Goal: Information Seeking & Learning: Learn about a topic

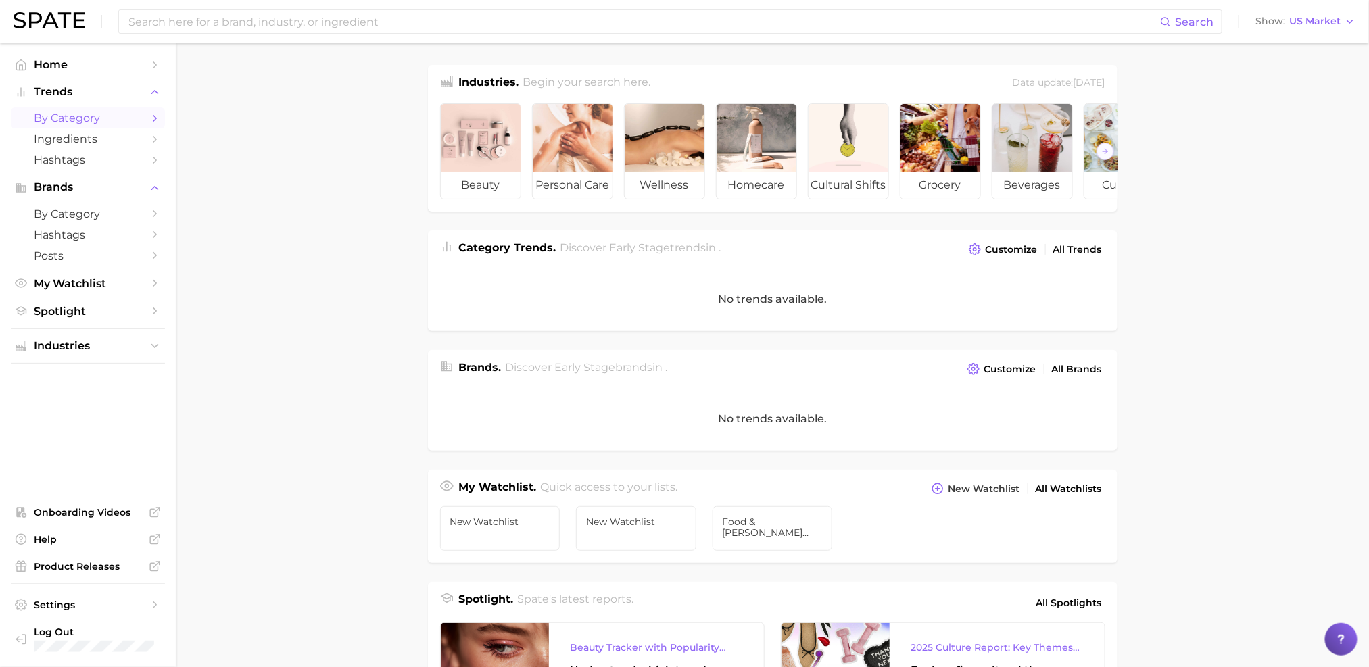
click at [120, 122] on span "by Category" at bounding box center [88, 118] width 108 height 13
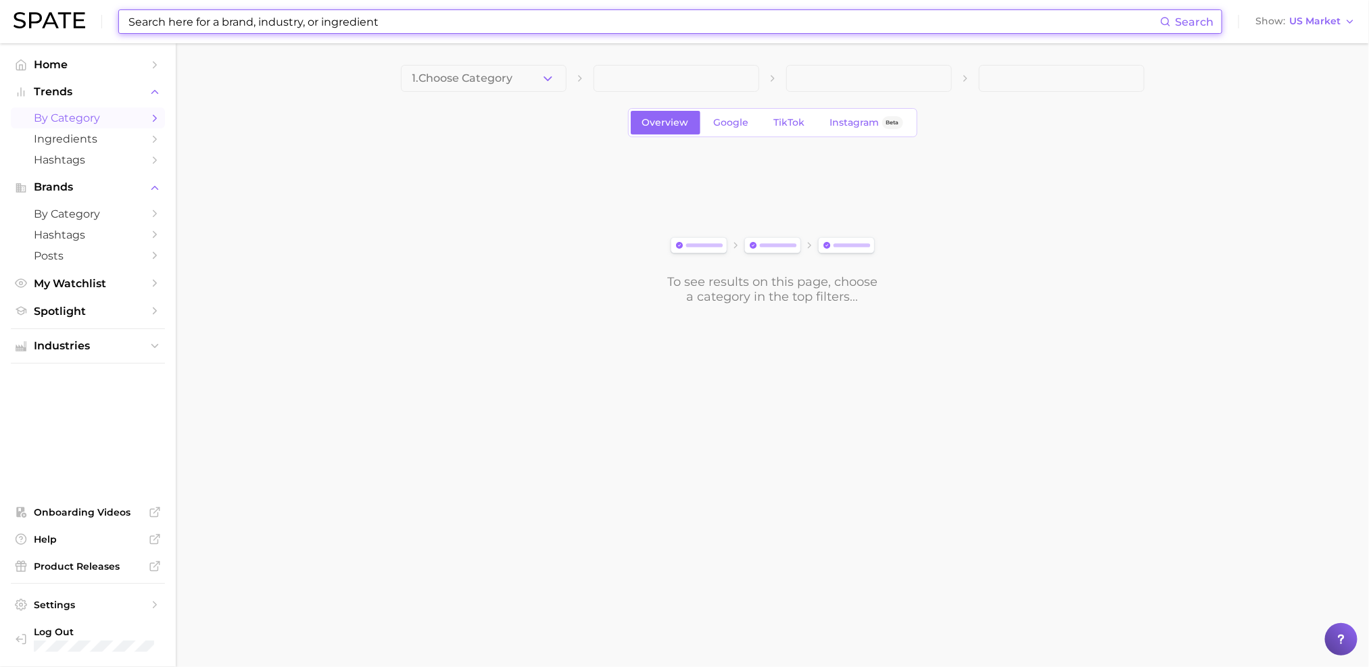
click at [343, 30] on input at bounding box center [643, 21] width 1033 height 23
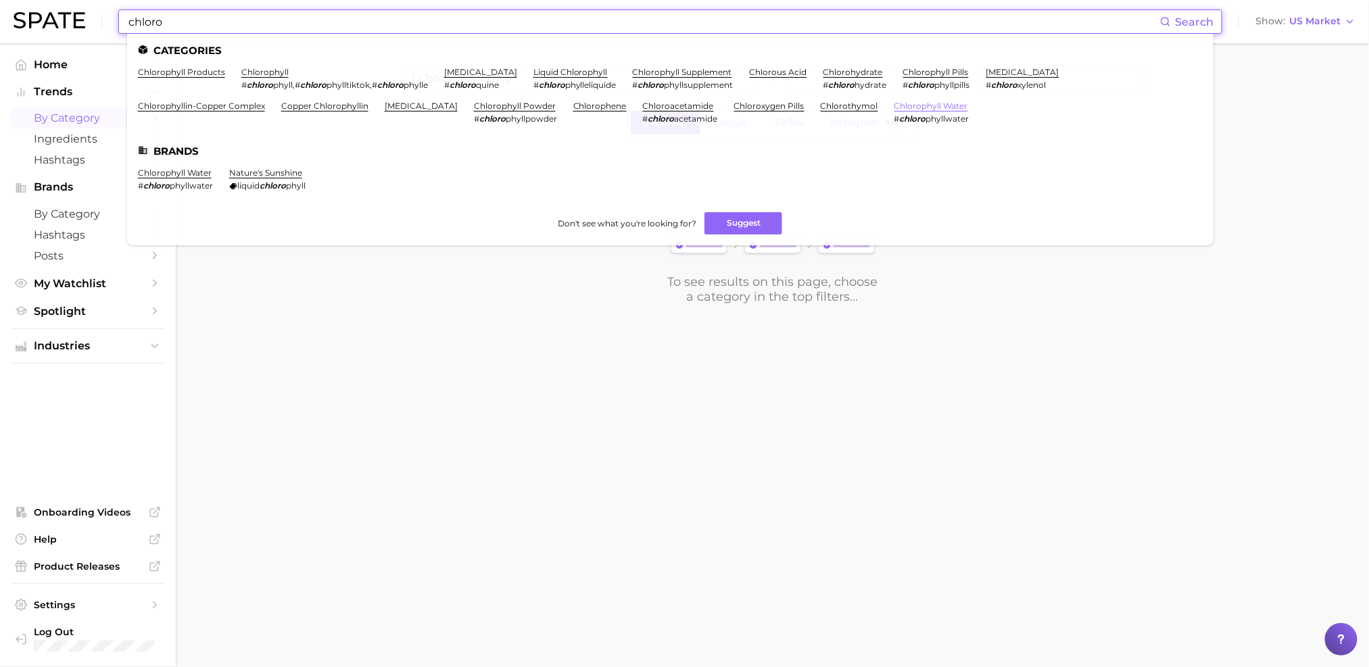
type input "chloro"
click at [895, 109] on link "chlorophyll water" at bounding box center [932, 106] width 74 height 10
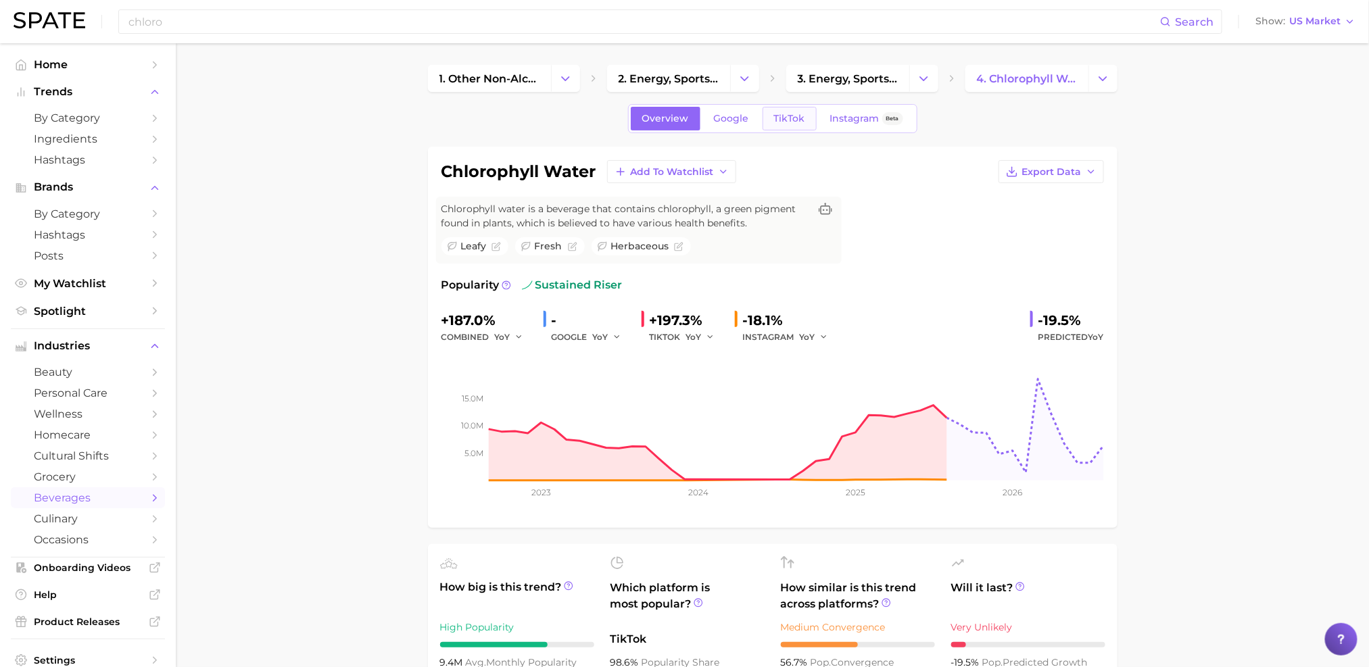
click at [794, 114] on span "TikTok" at bounding box center [789, 118] width 31 height 11
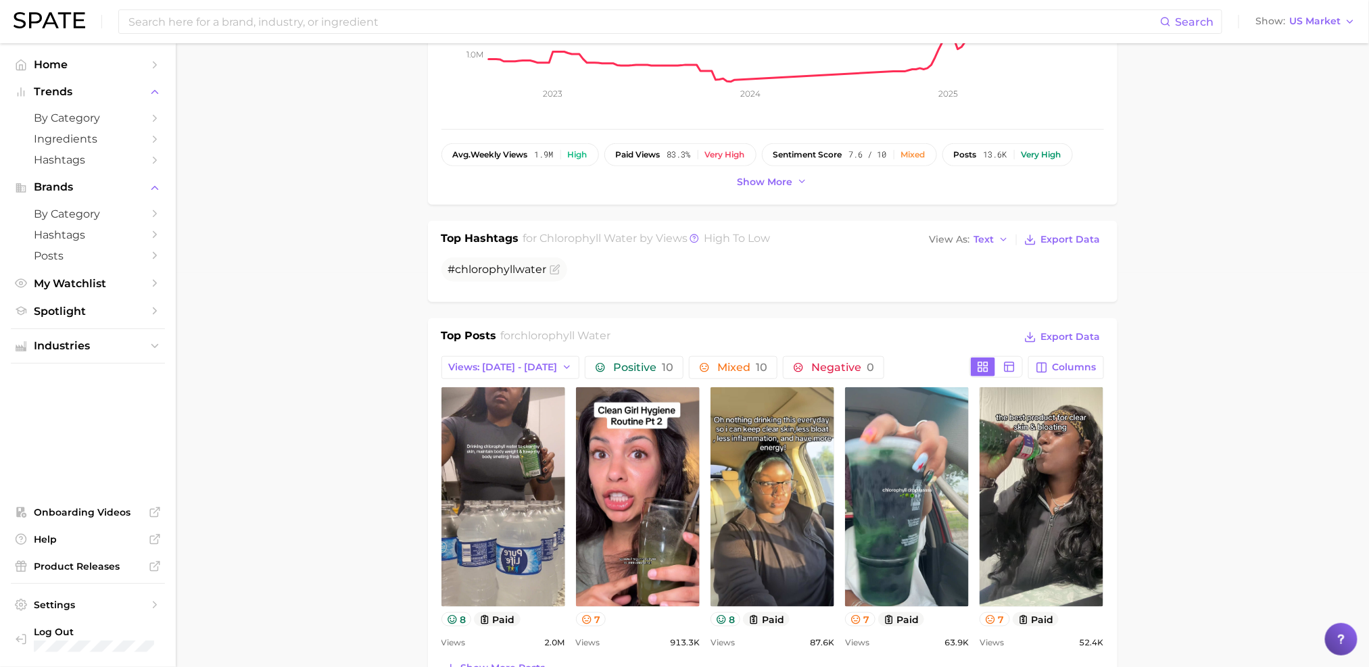
scroll to position [451, 0]
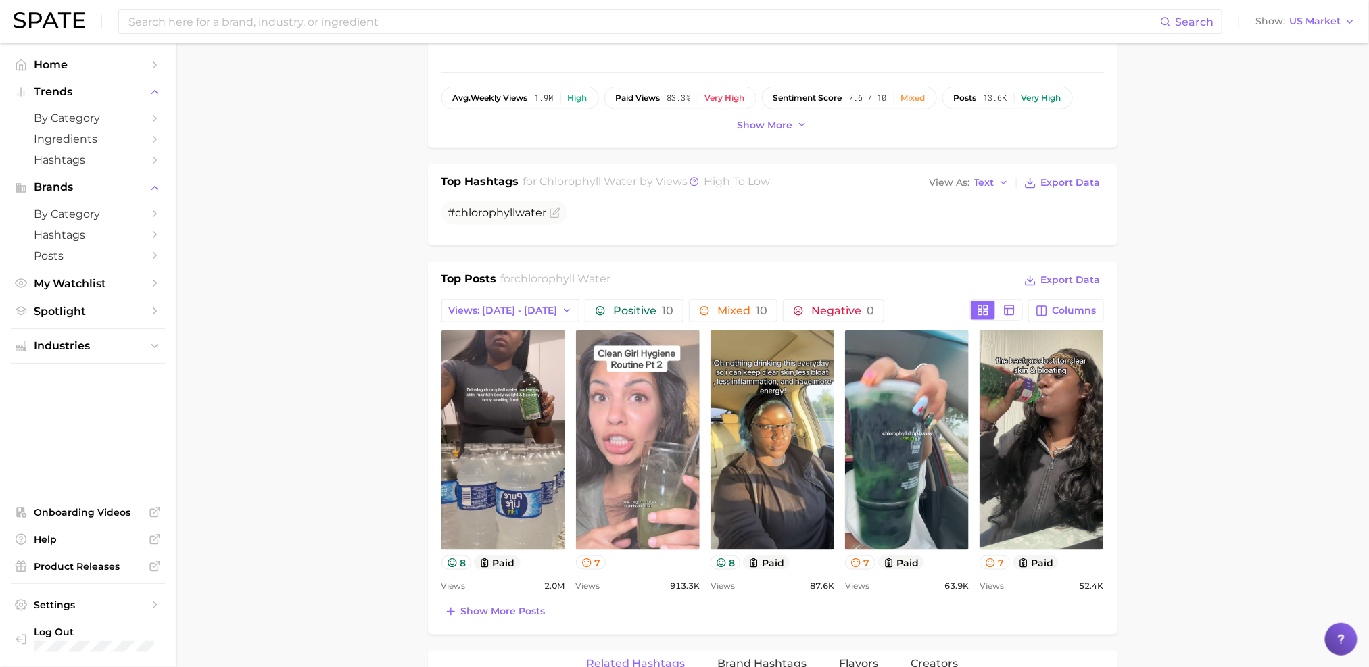
click at [625, 448] on link "view post on TikTok" at bounding box center [638, 441] width 124 height 220
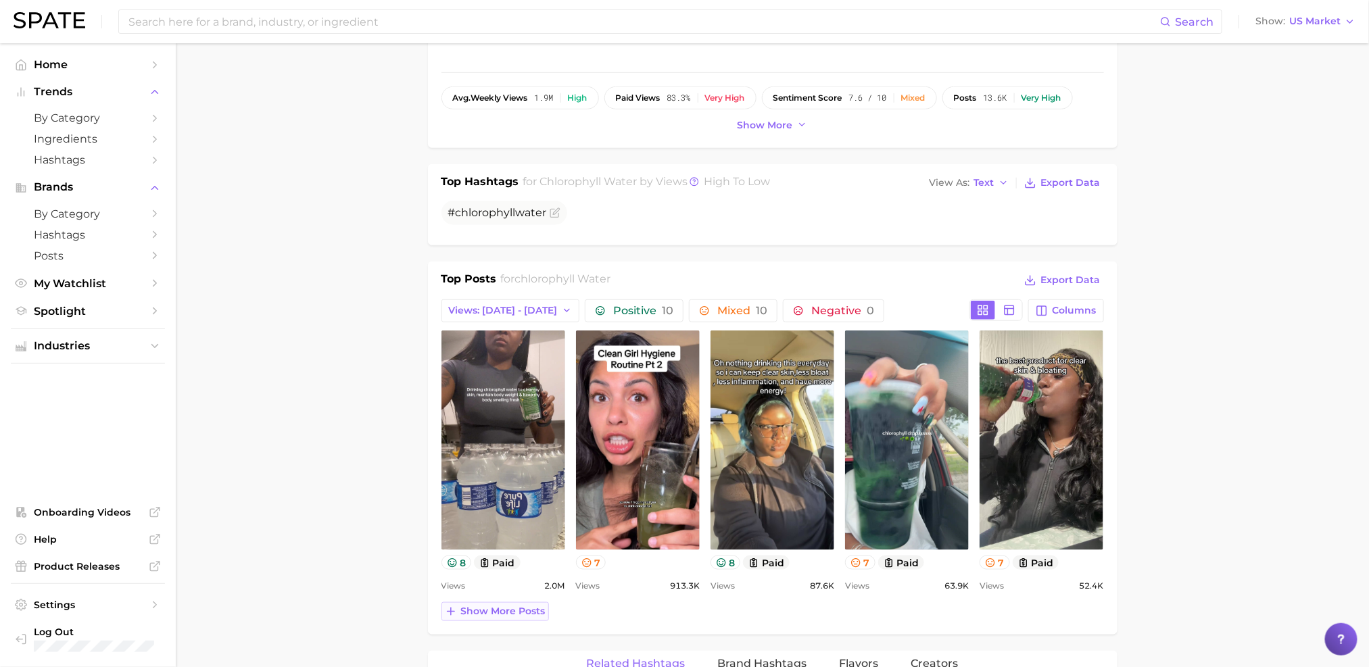
click at [510, 607] on span "Show more posts" at bounding box center [503, 611] width 85 height 11
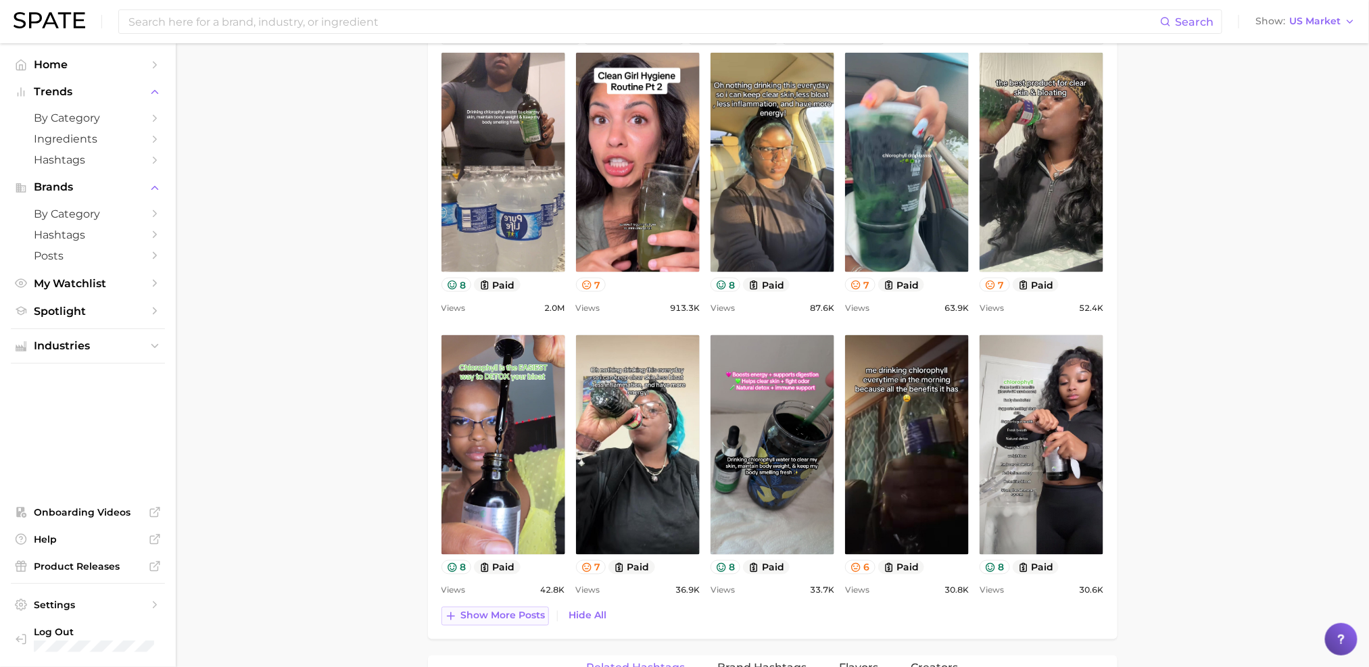
scroll to position [730, 0]
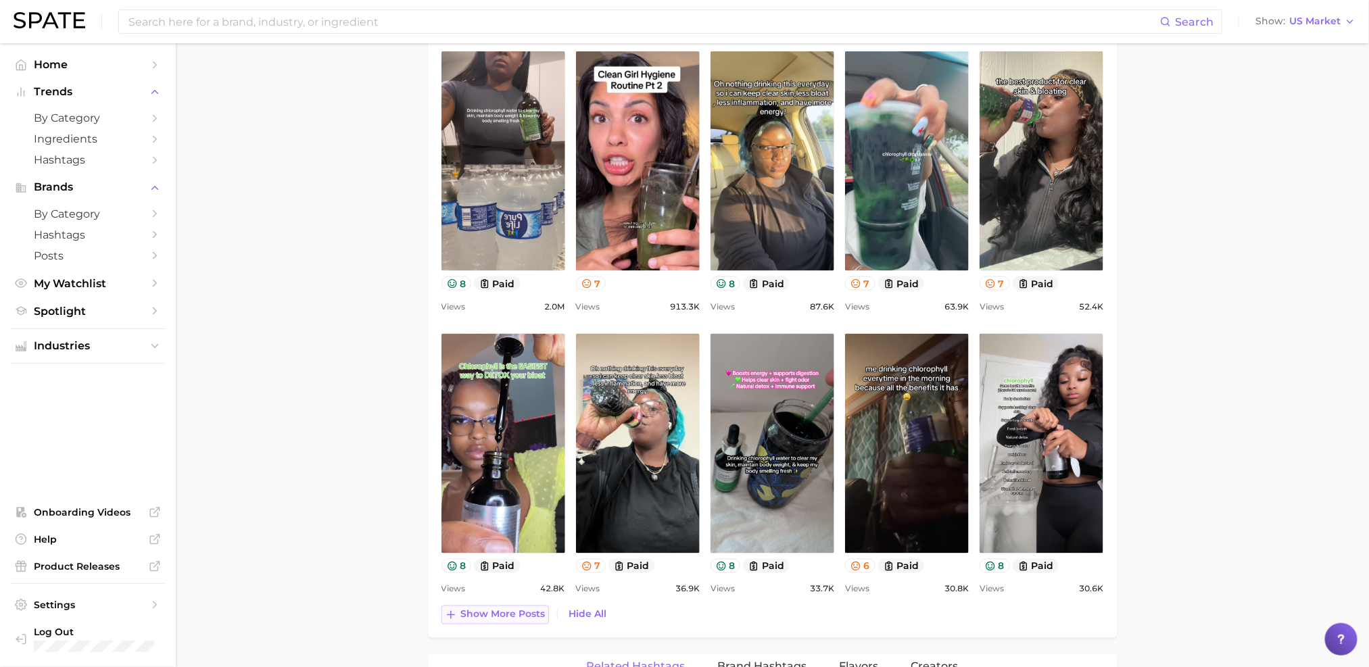
click at [512, 614] on span "Show more posts" at bounding box center [503, 614] width 85 height 11
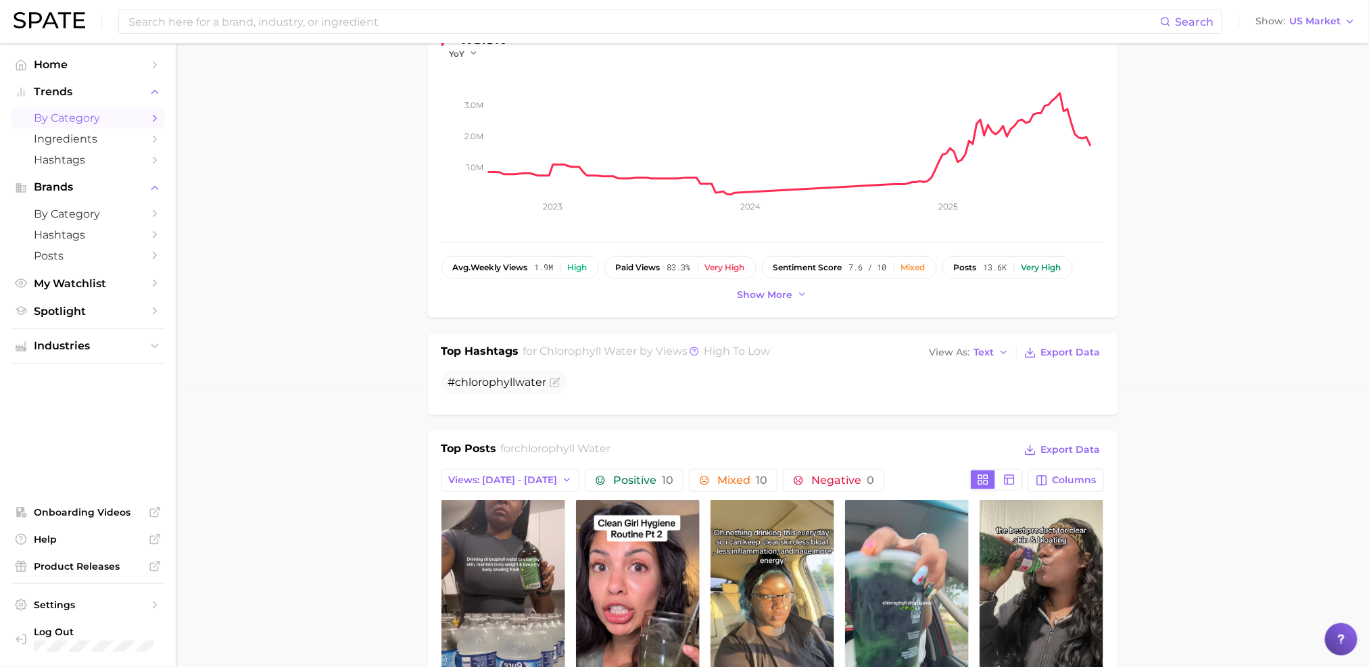
scroll to position [266, 0]
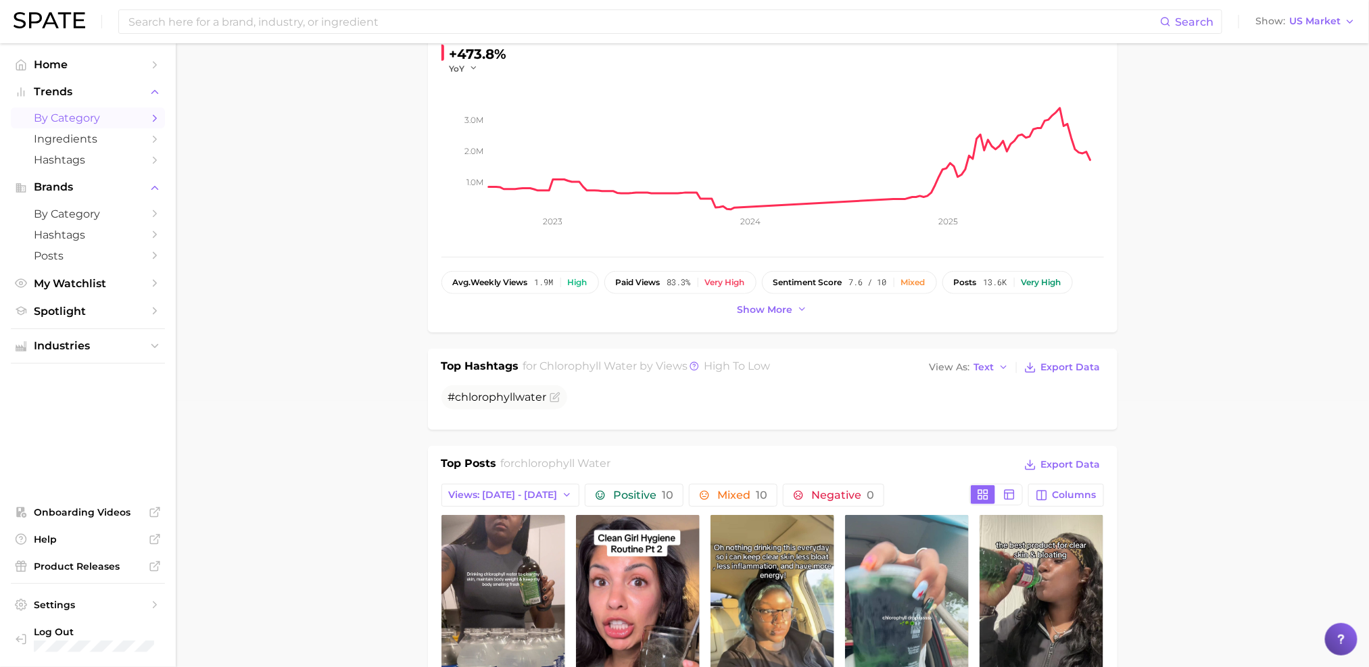
click at [103, 123] on span "by Category" at bounding box center [88, 118] width 108 height 13
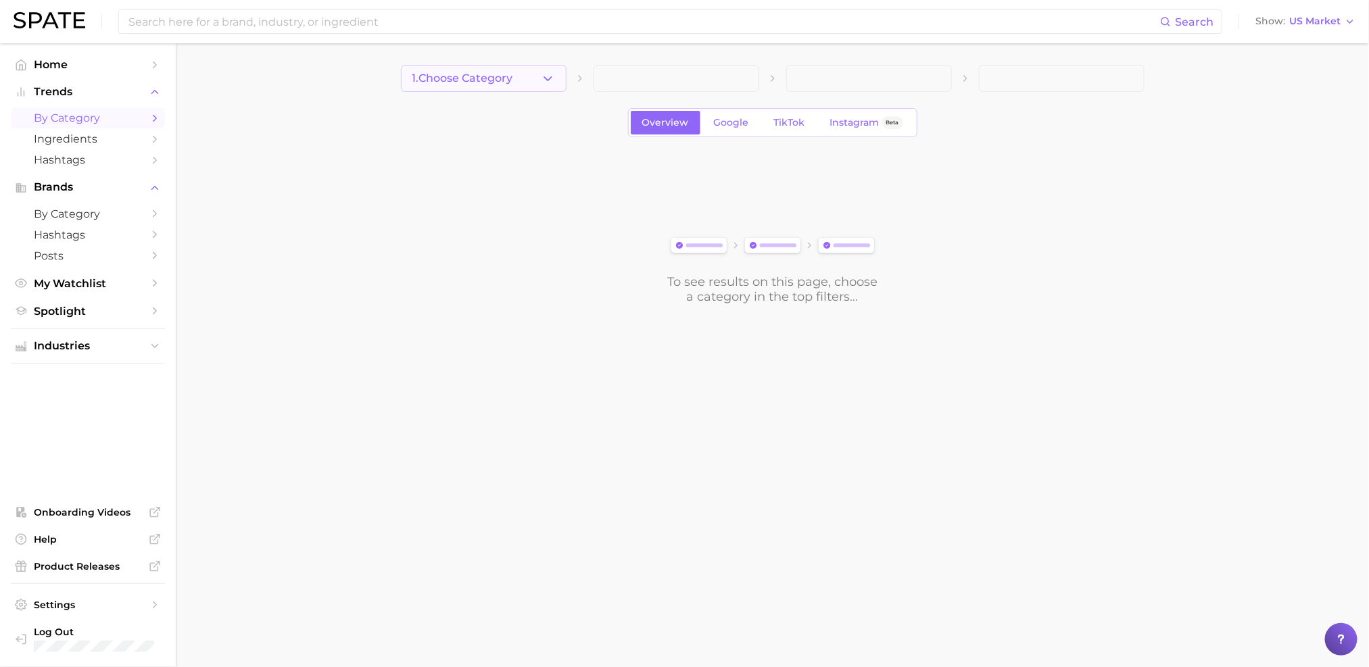
click at [436, 80] on span "1. Choose Category" at bounding box center [462, 78] width 101 height 12
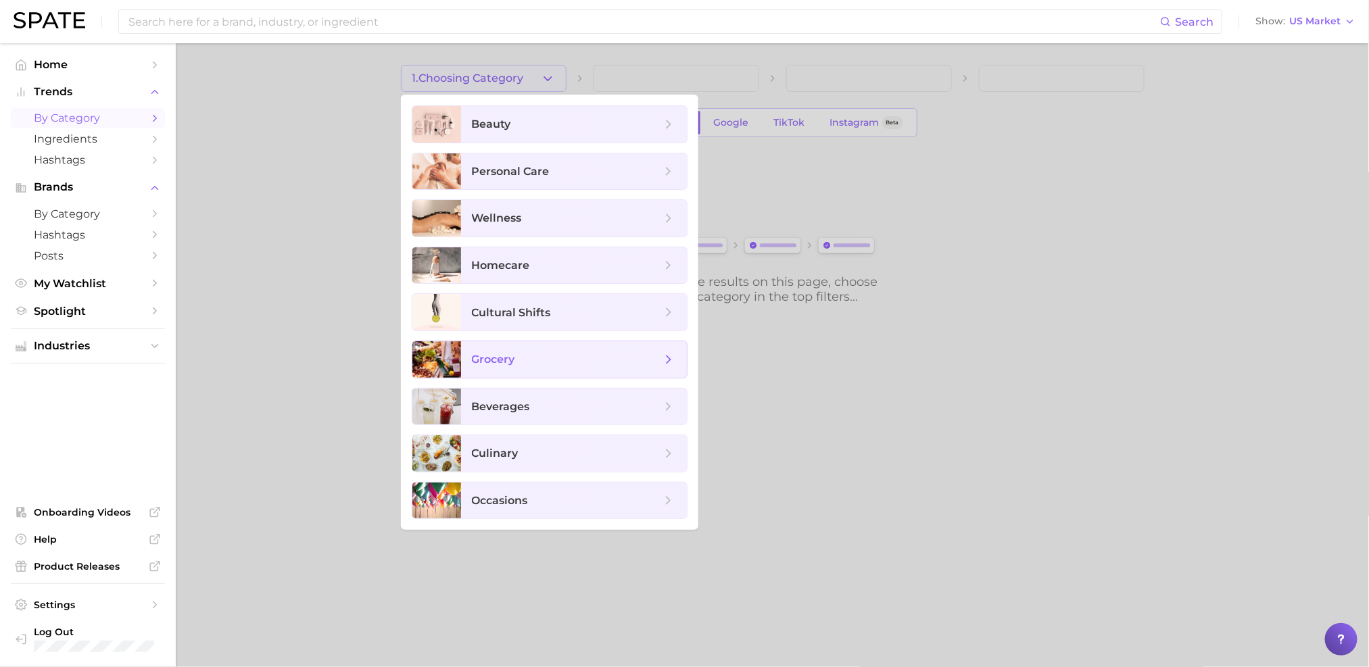
click at [512, 360] on span "grocery" at bounding box center [493, 359] width 43 height 13
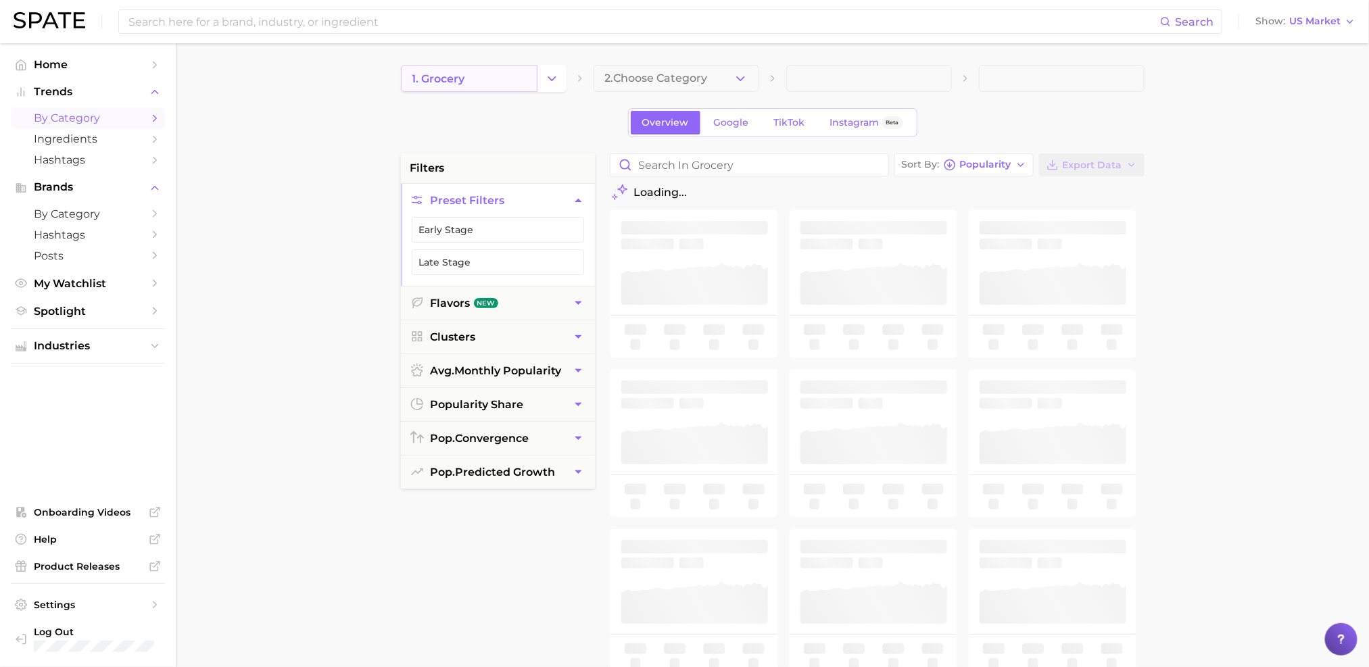
click at [471, 81] on link "1. grocery" at bounding box center [469, 78] width 137 height 27
click at [557, 78] on icon "Change Category" at bounding box center [552, 79] width 14 height 14
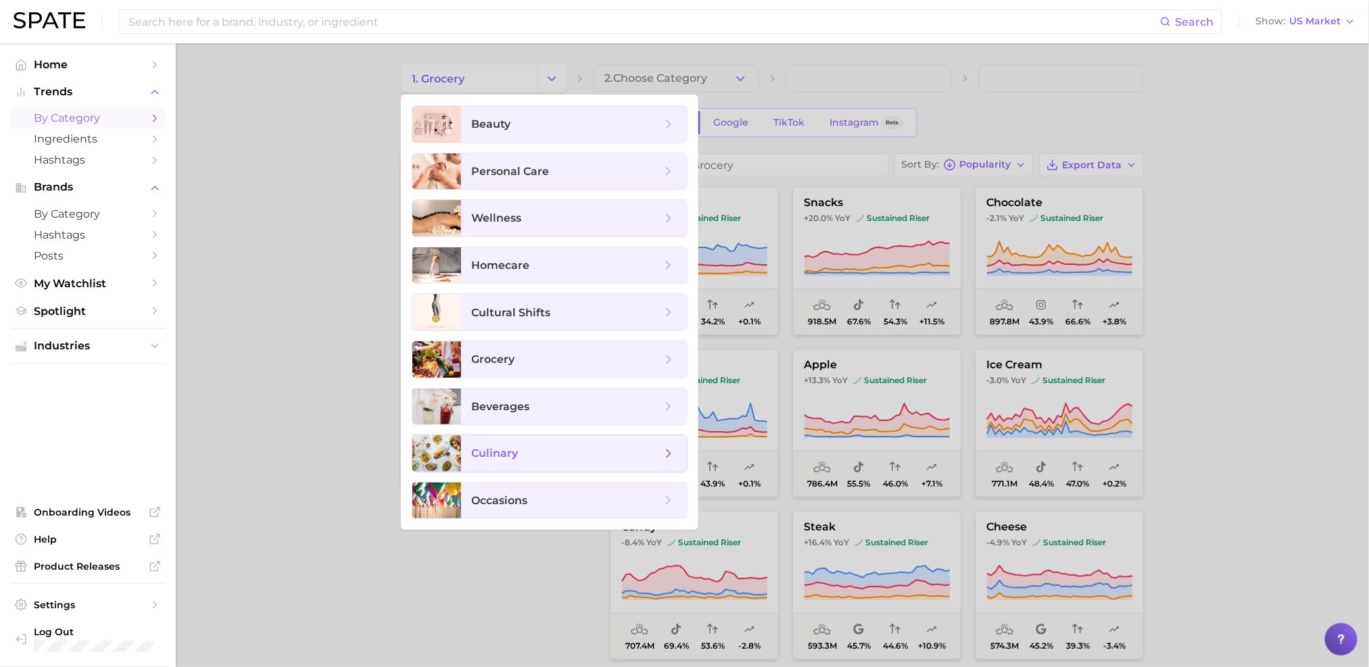
click at [541, 459] on span "culinary" at bounding box center [566, 453] width 189 height 15
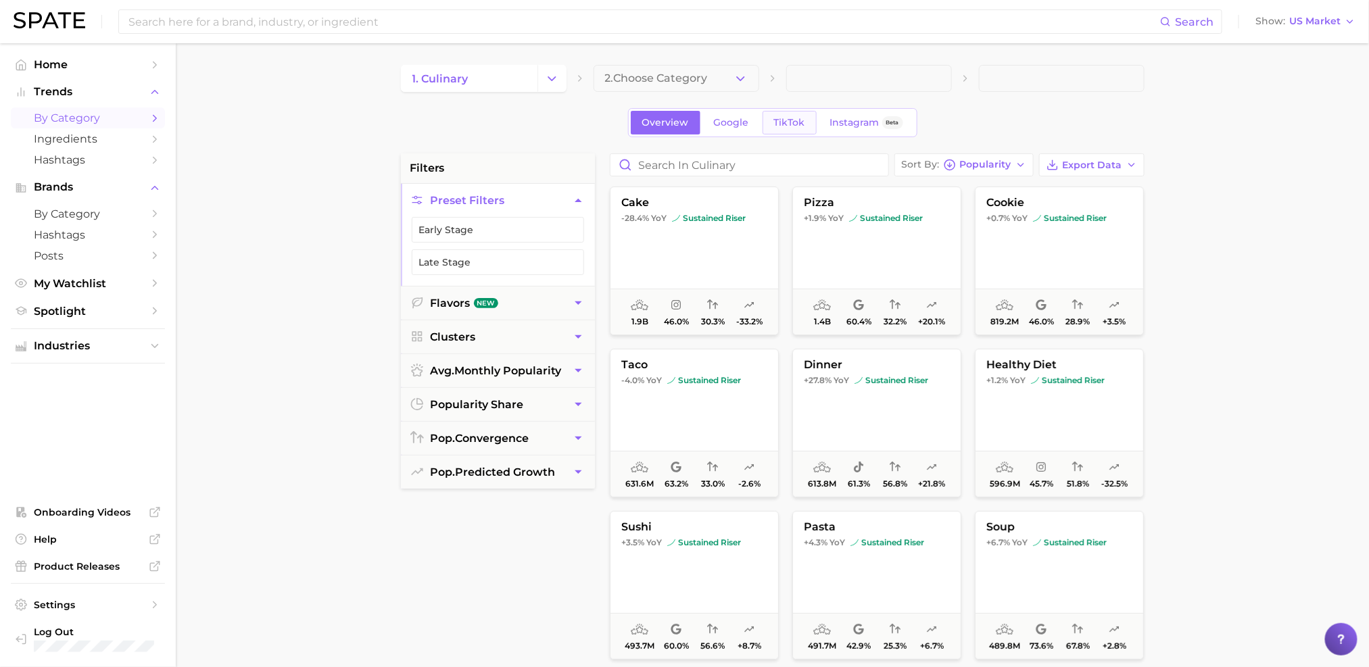
click at [786, 122] on span "TikTok" at bounding box center [789, 122] width 31 height 11
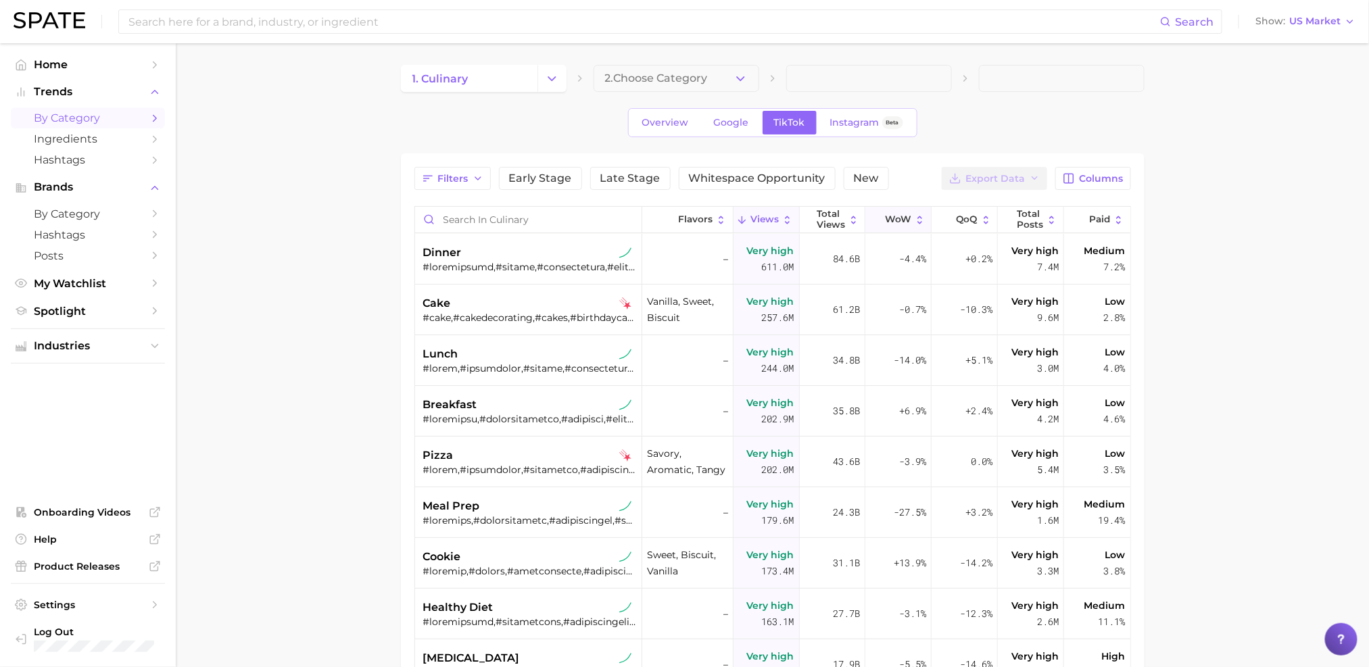
click at [895, 218] on span "WoW" at bounding box center [898, 219] width 26 height 11
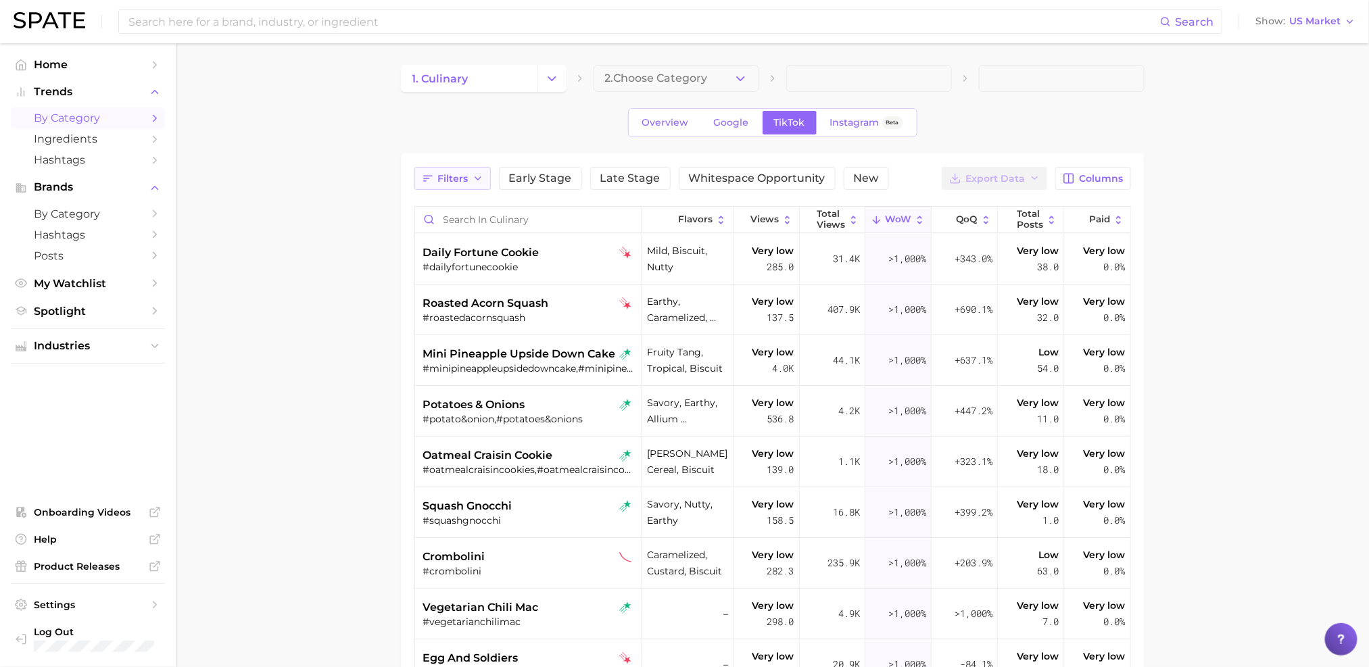
click at [457, 176] on span "Filters" at bounding box center [453, 178] width 30 height 11
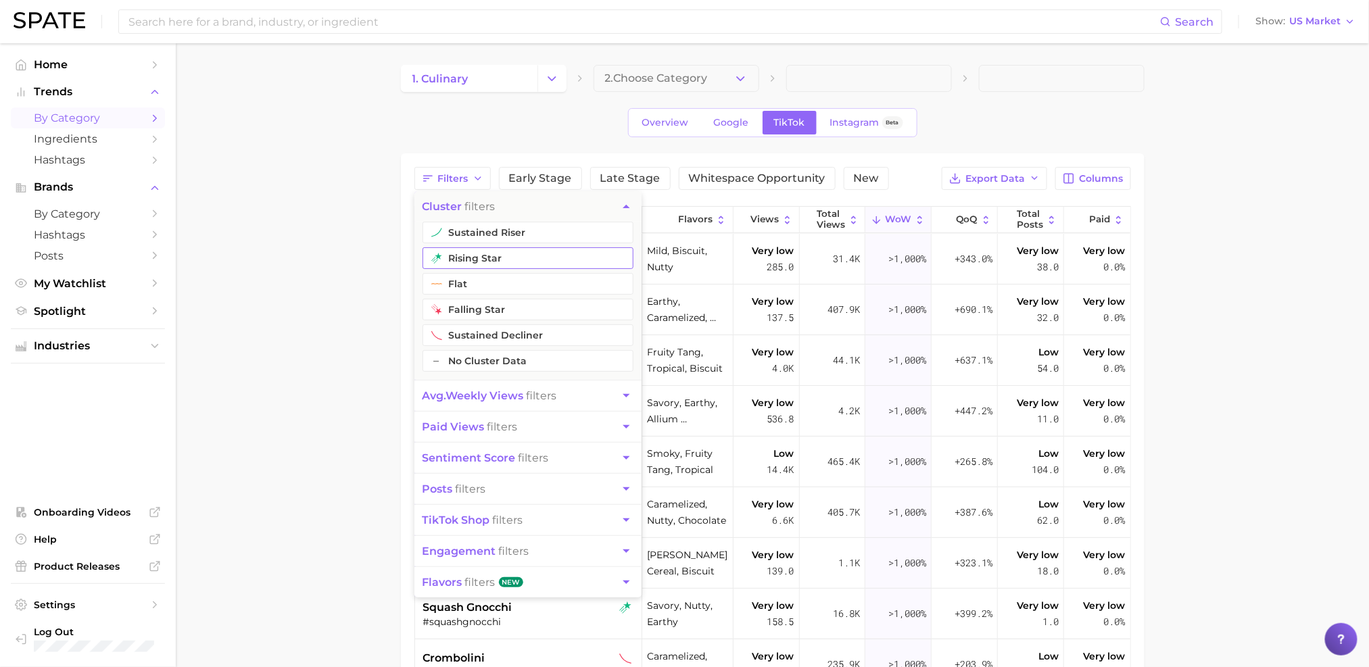
click at [479, 289] on button "flat" at bounding box center [528, 284] width 211 height 22
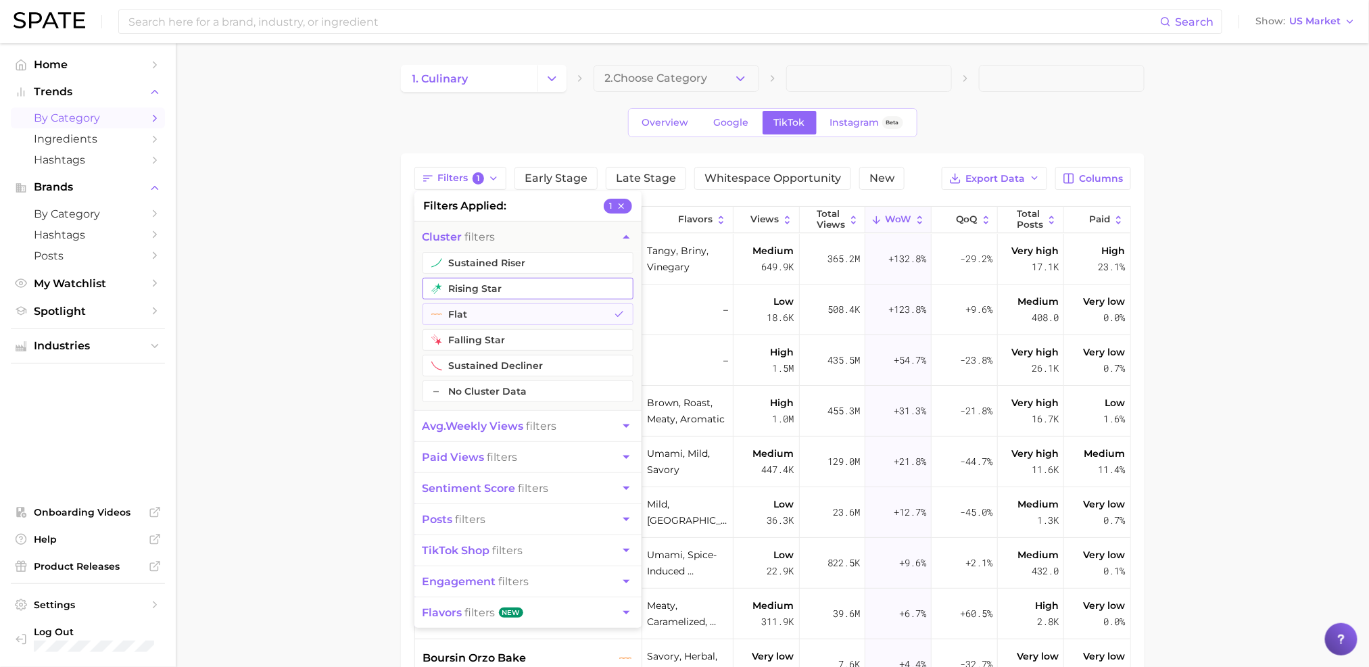
click at [484, 285] on button "rising star" at bounding box center [528, 289] width 211 height 22
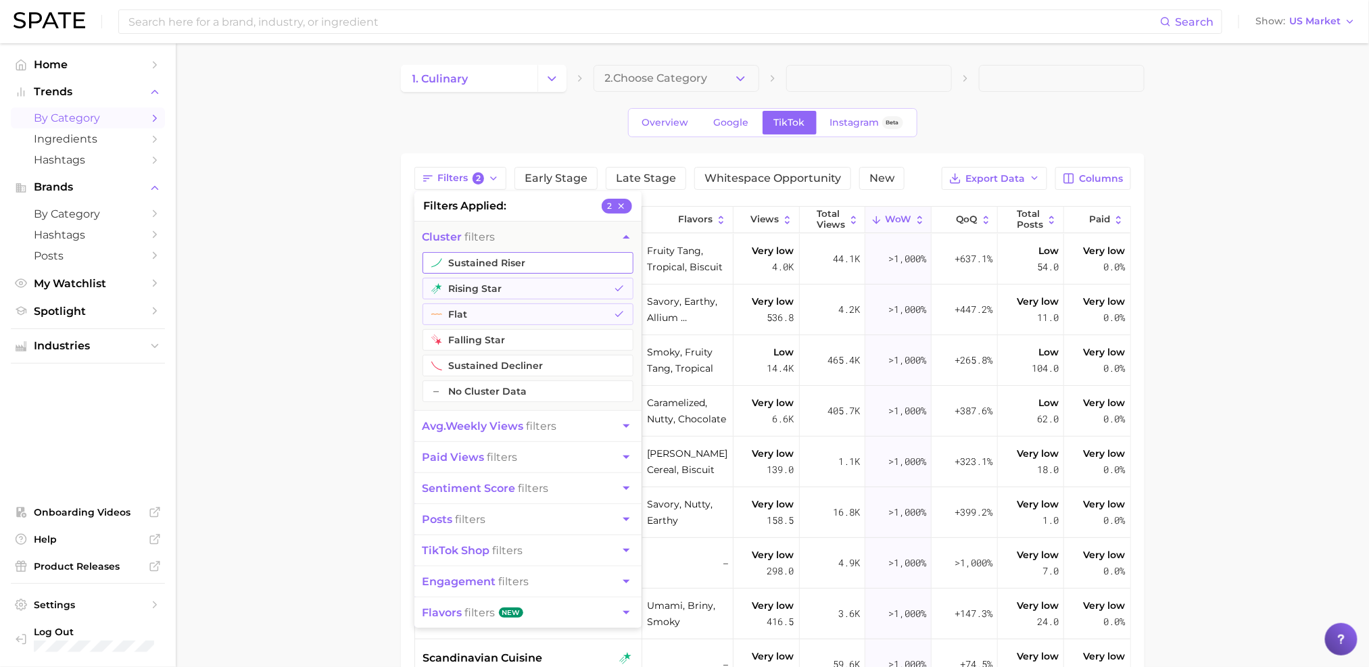
click at [484, 266] on button "sustained riser" at bounding box center [528, 263] width 211 height 22
click at [356, 243] on main "1. culinary 2. Choose Category Overview Google TikTok Instagram Beta Filters 3 …" at bounding box center [772, 498] width 1193 height 911
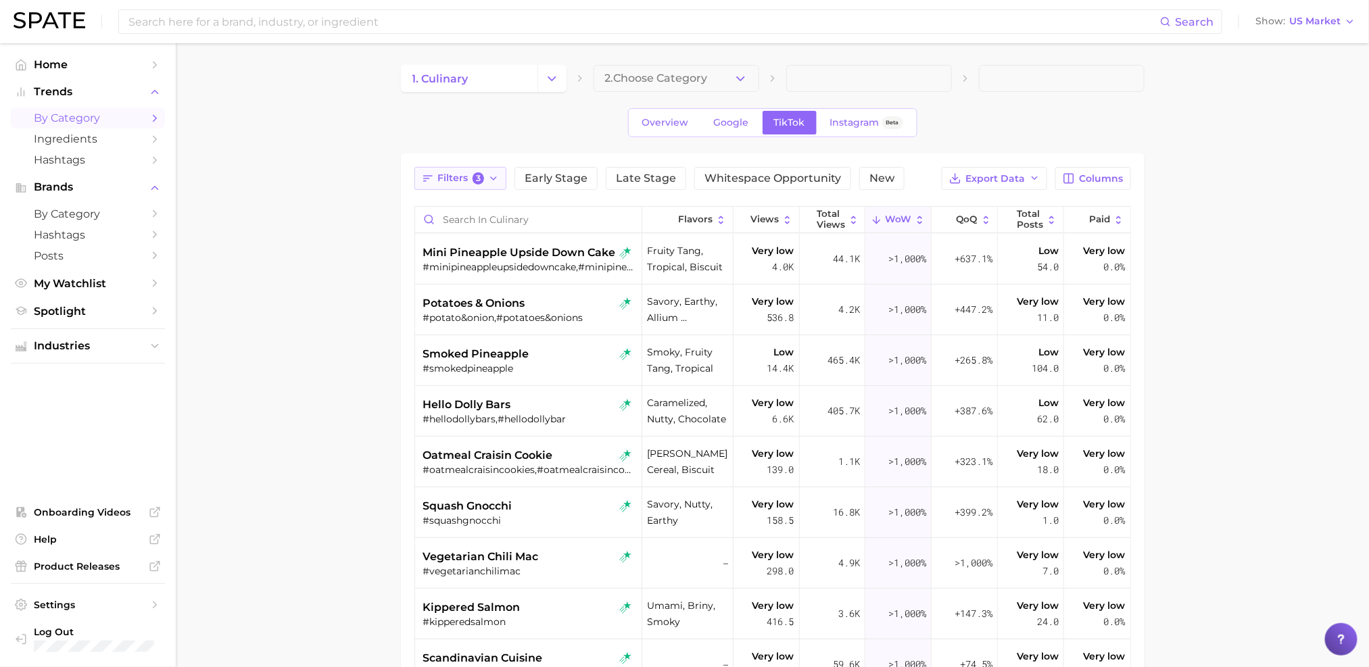
click at [469, 179] on span "Filters 3" at bounding box center [461, 178] width 47 height 12
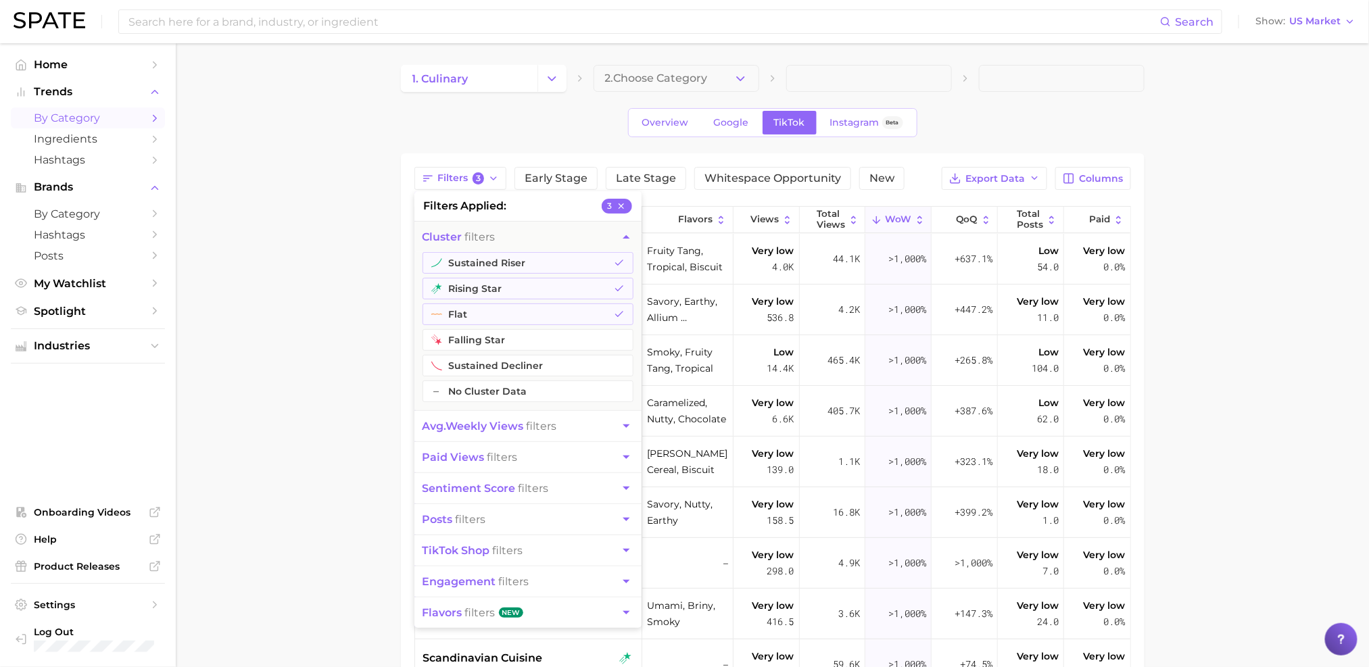
click at [471, 431] on span "avg. weekly views" at bounding box center [473, 426] width 101 height 13
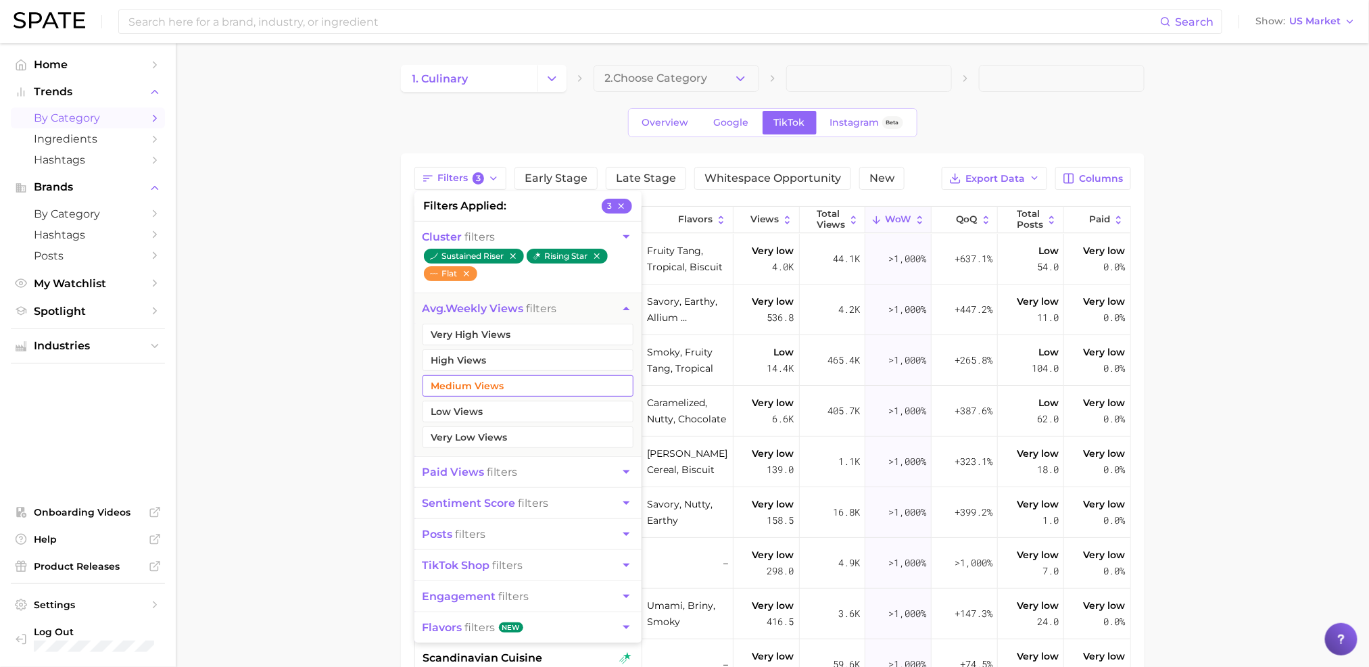
click at [477, 394] on button "Medium Views" at bounding box center [528, 386] width 211 height 22
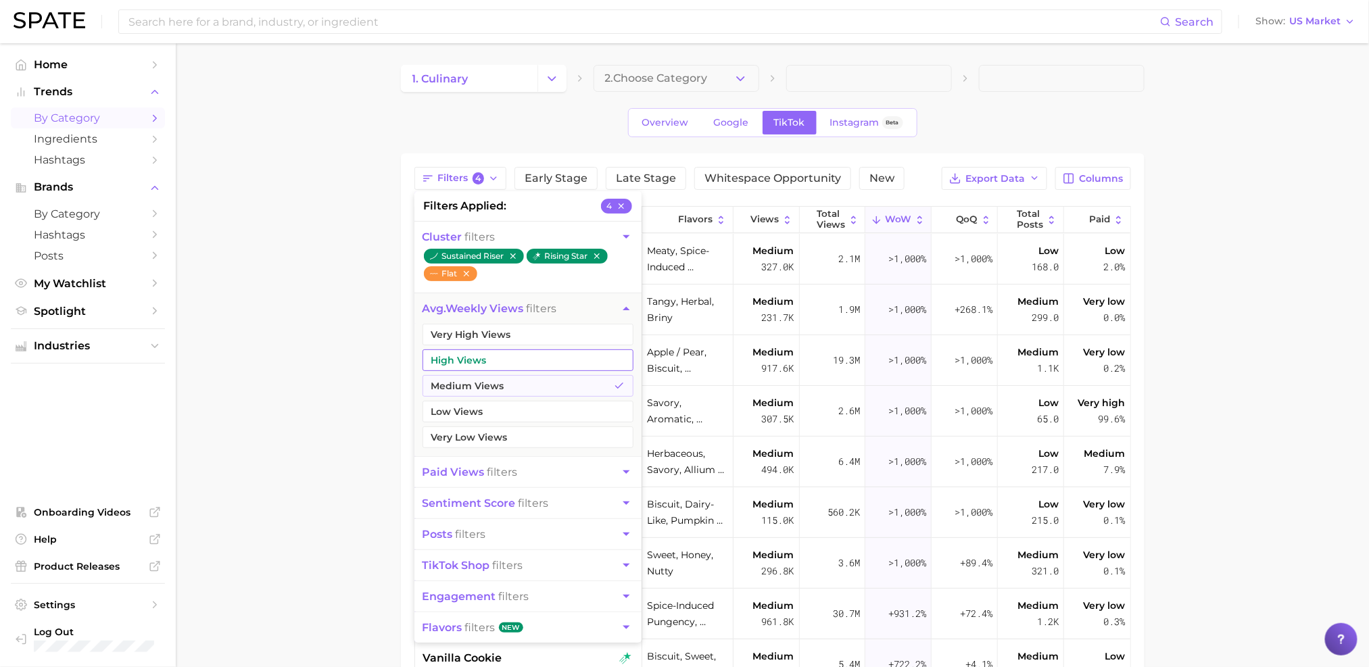
click at [477, 363] on button "High Views" at bounding box center [528, 361] width 211 height 22
click at [477, 340] on button "Very High Views" at bounding box center [528, 335] width 211 height 22
click at [348, 367] on main "1. culinary 2. Choose Category Overview Google TikTok Instagram Beta Filters 6 …" at bounding box center [772, 498] width 1193 height 911
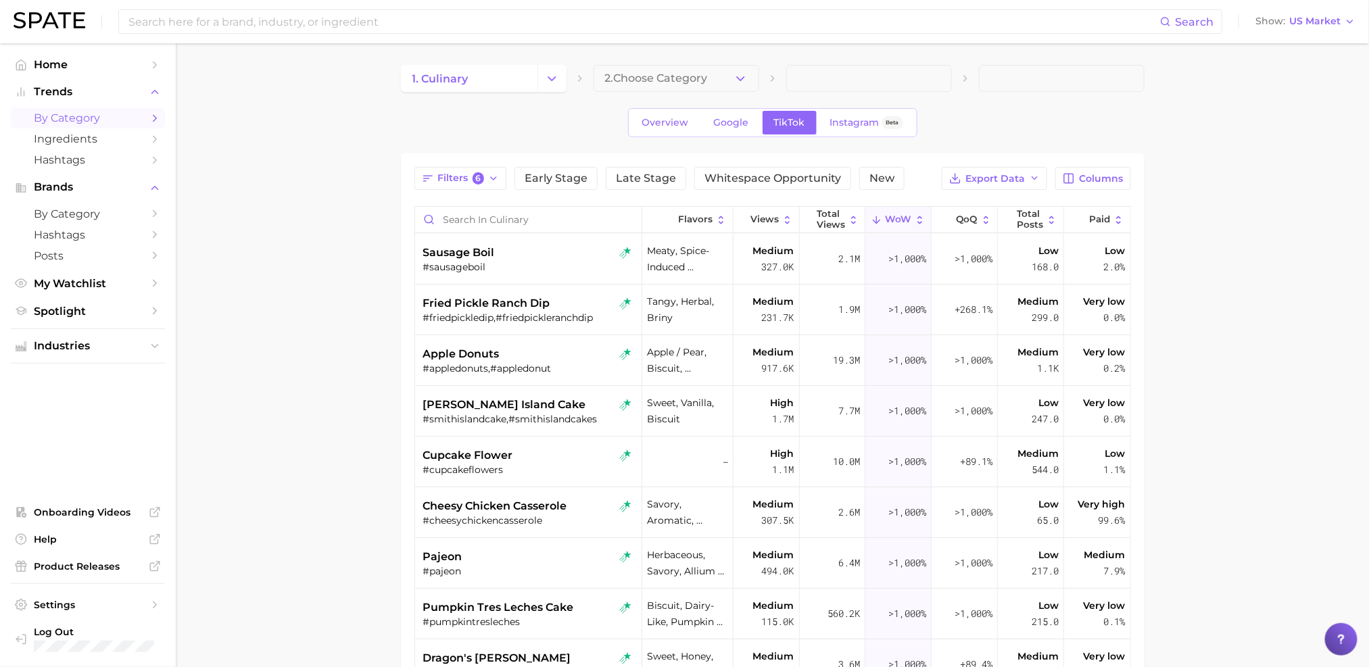
click at [348, 367] on main "1. culinary 2. Choose Category Overview Google TikTok Instagram Beta Filters 6 …" at bounding box center [772, 498] width 1193 height 911
click at [565, 398] on div "smith island cake" at bounding box center [530, 405] width 214 height 16
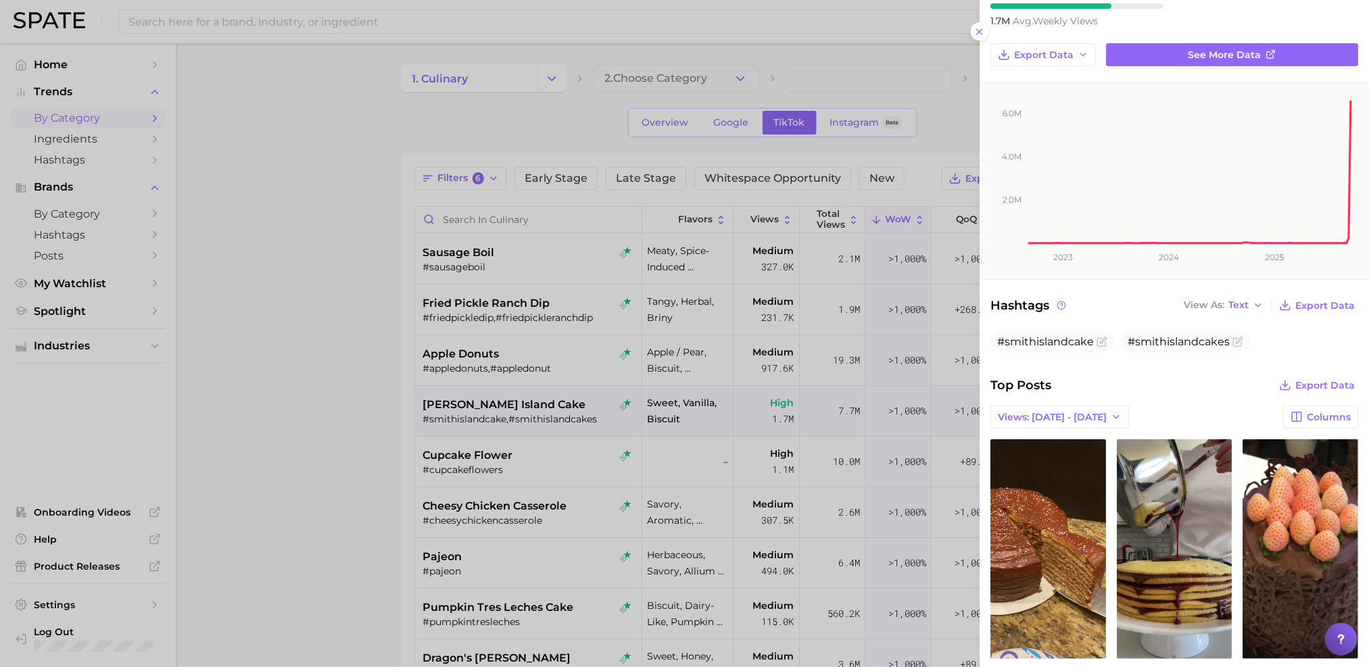
scroll to position [275, 0]
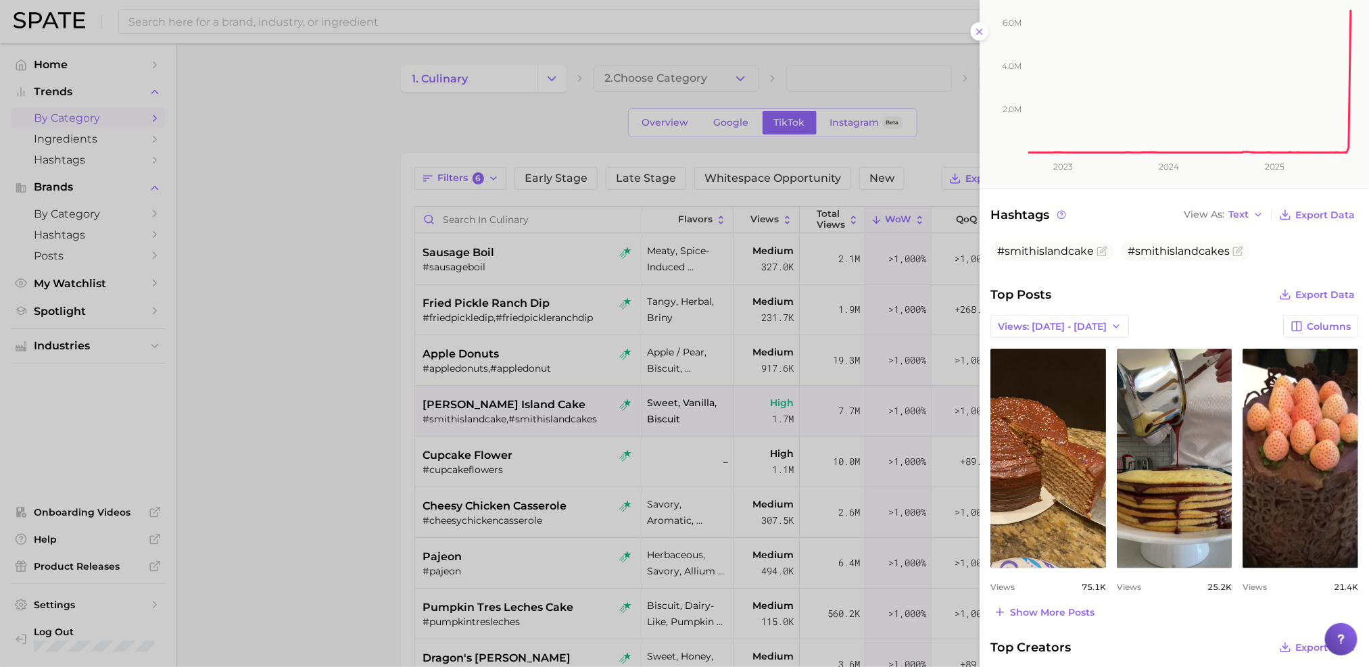
click at [371, 391] on div at bounding box center [684, 333] width 1369 height 667
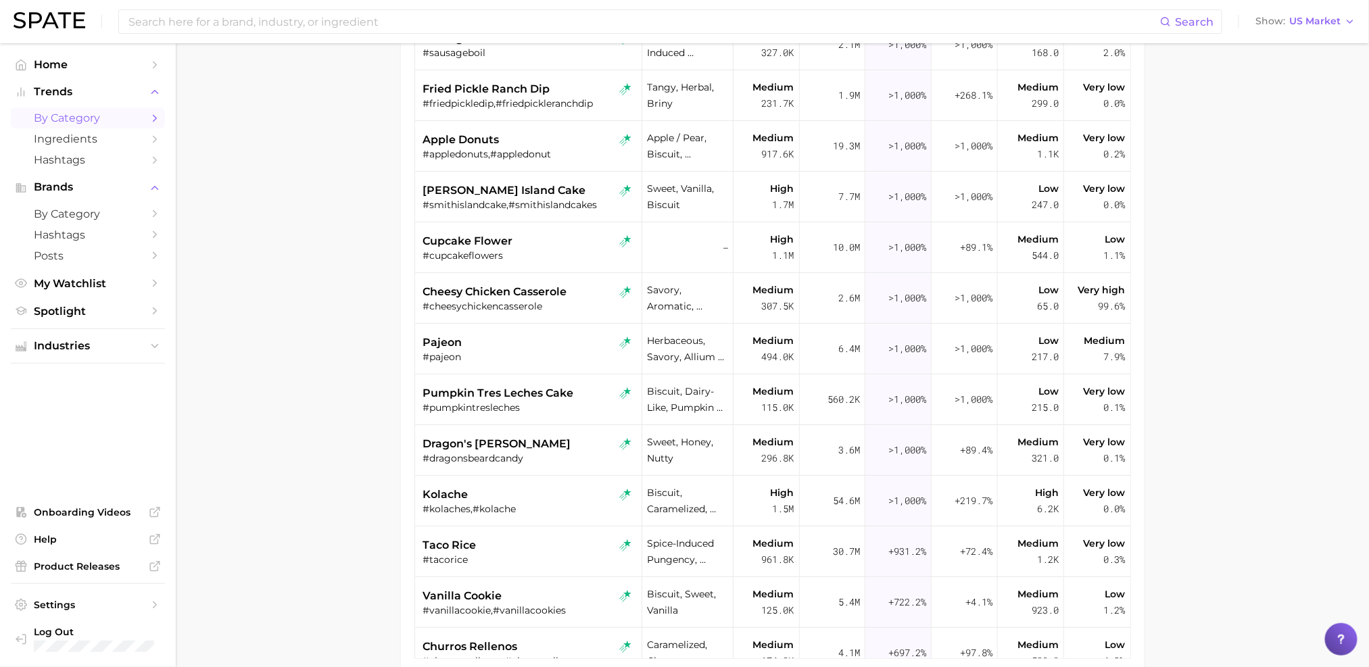
scroll to position [232, 0]
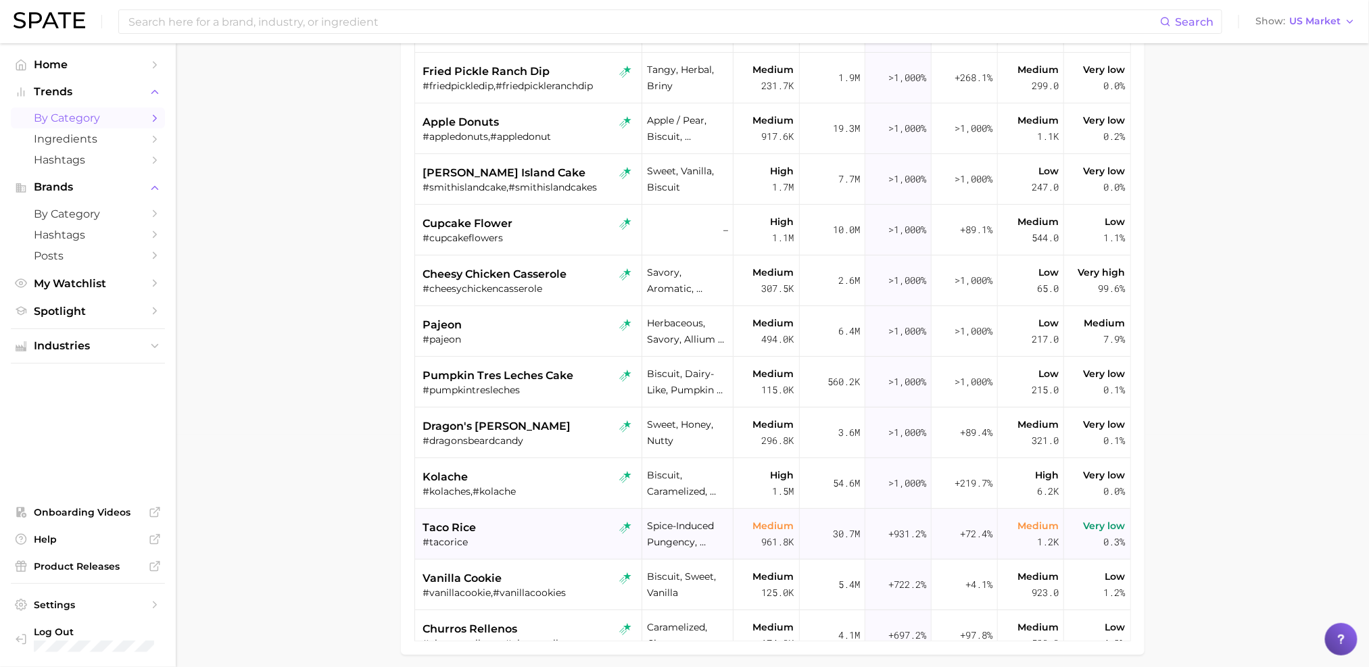
click at [531, 538] on div "#tacorice" at bounding box center [530, 542] width 214 height 12
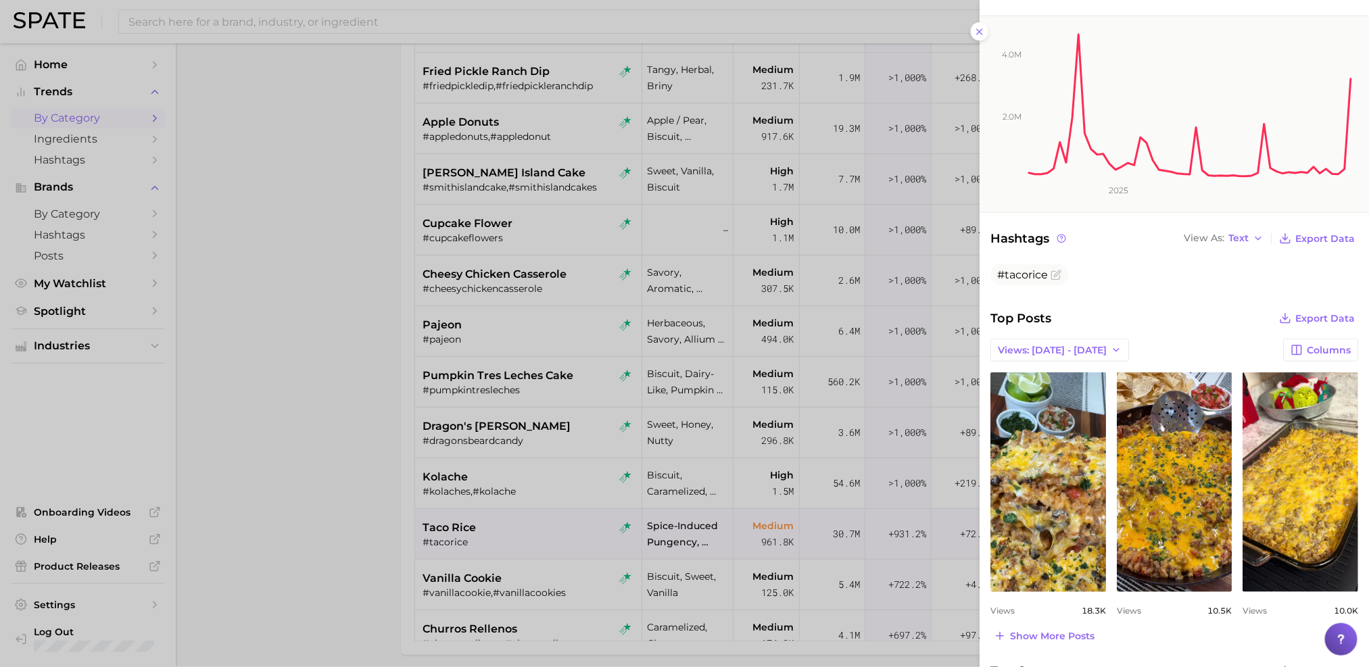
scroll to position [306, 0]
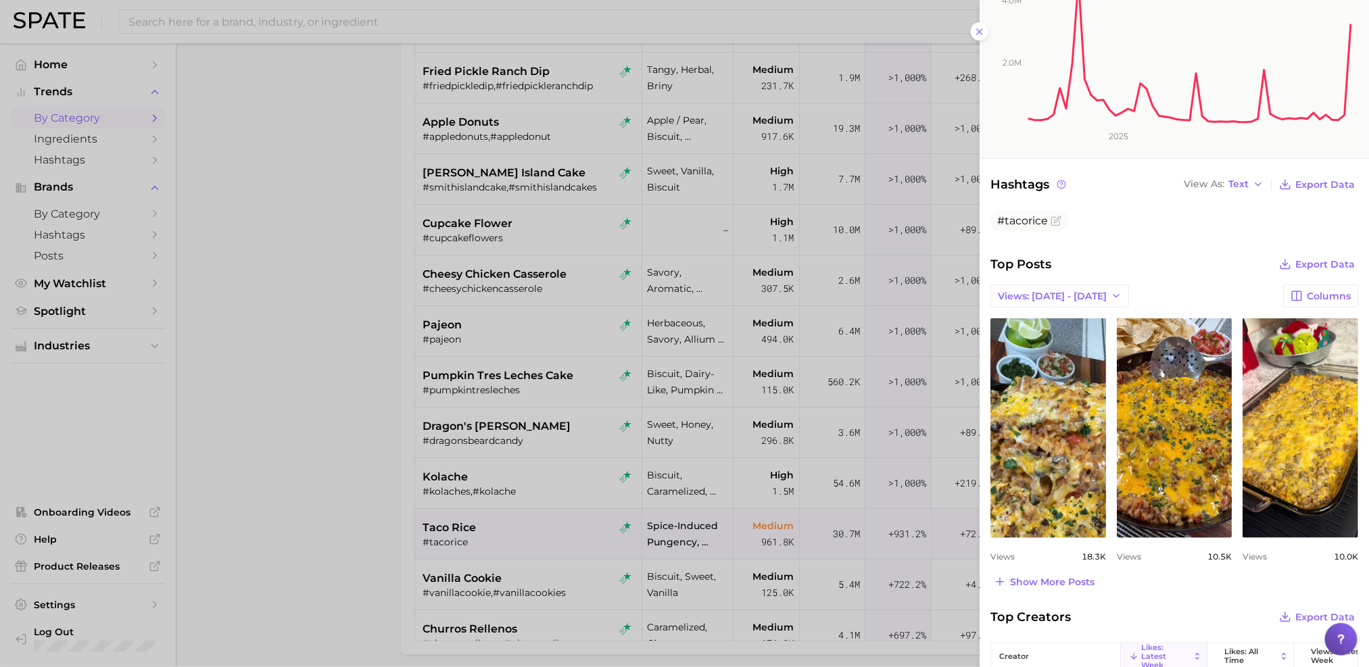
click at [338, 533] on div at bounding box center [684, 333] width 1369 height 667
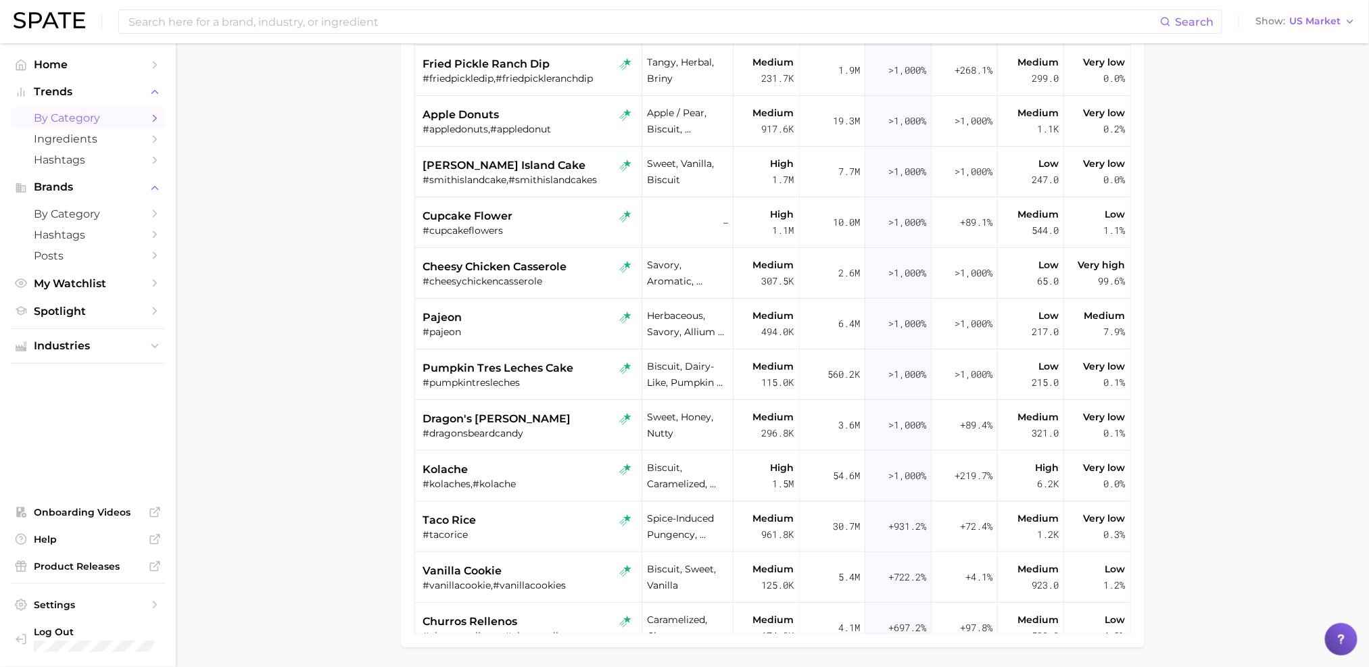
scroll to position [240, 0]
click at [510, 512] on div "taco rice" at bounding box center [530, 520] width 214 height 16
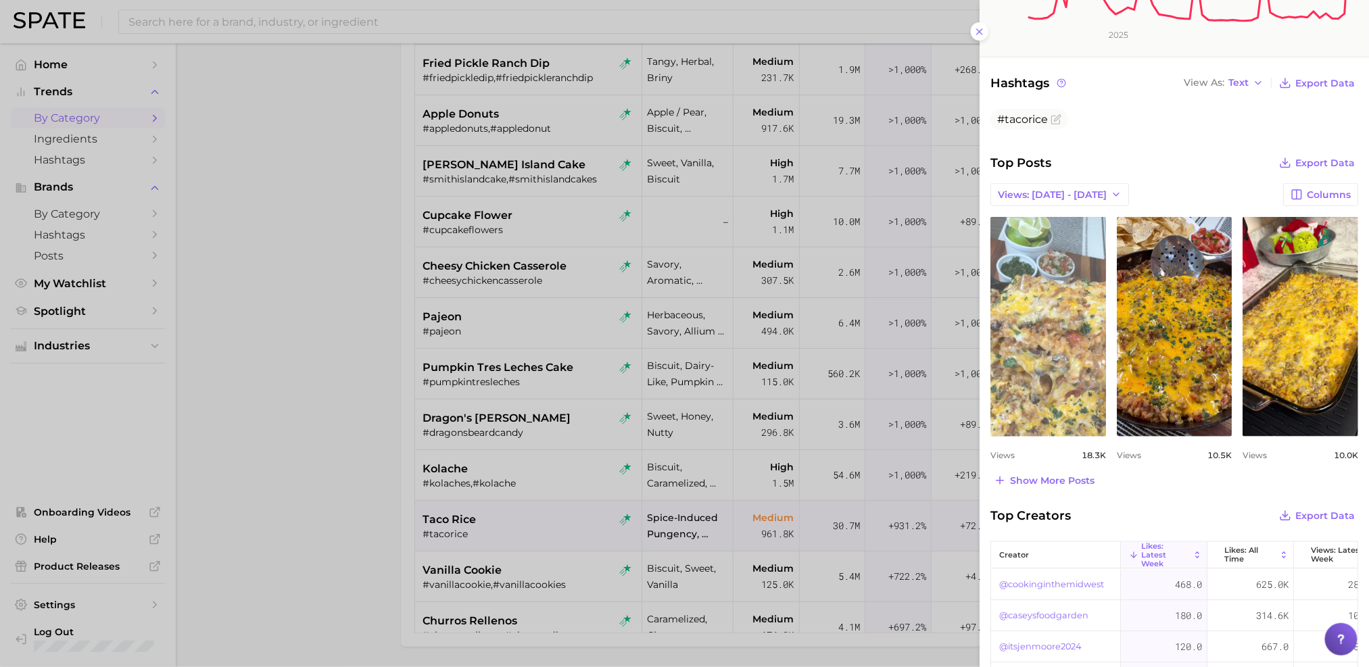
scroll to position [433, 0]
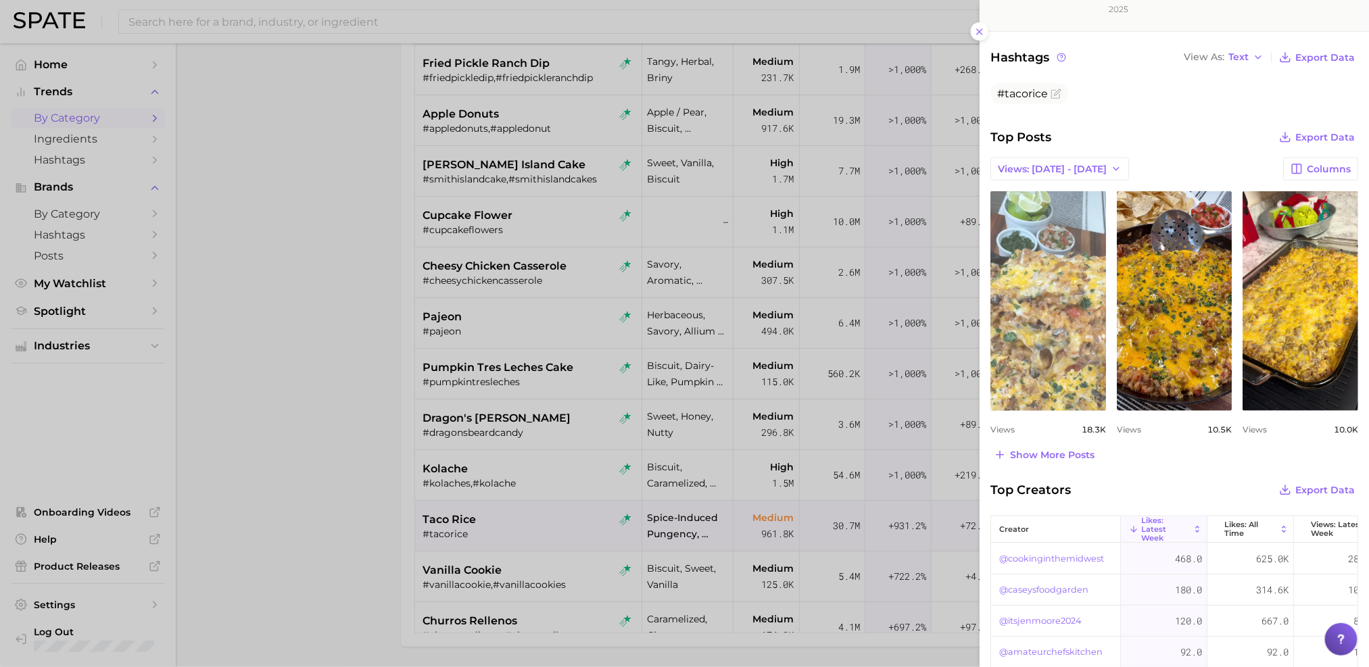
click at [1047, 337] on link "view post on TikTok" at bounding box center [1049, 301] width 116 height 220
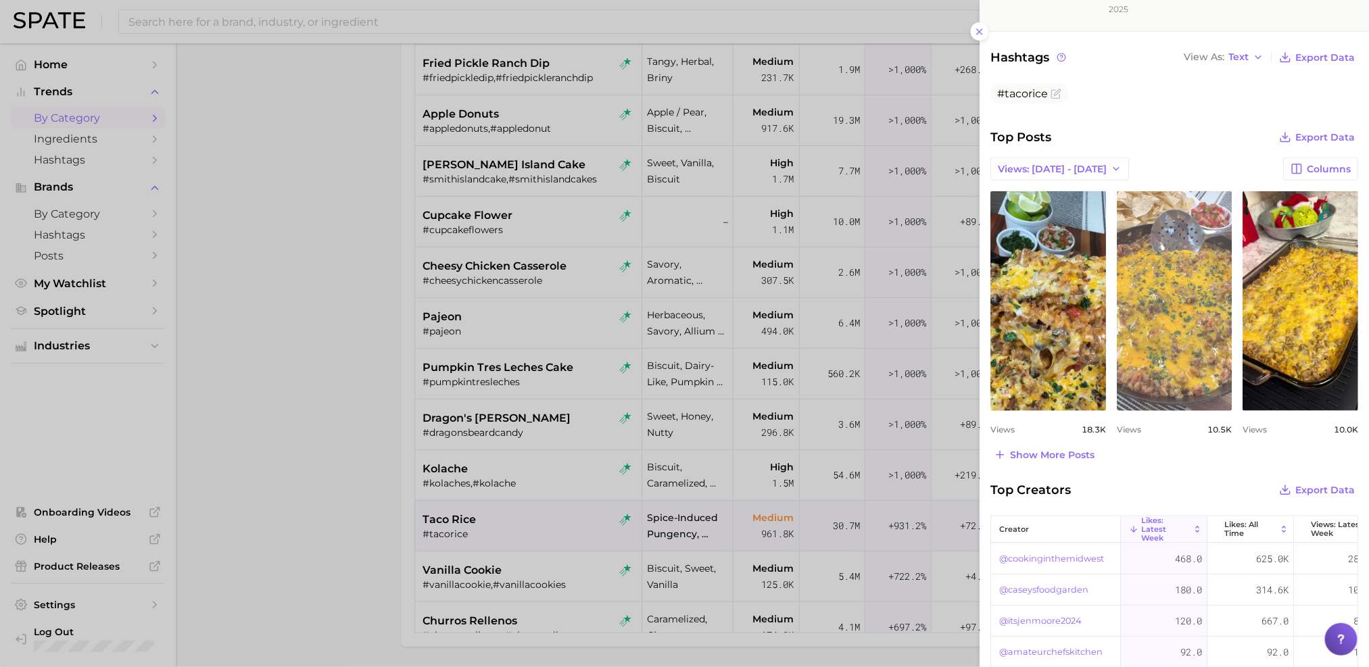
click at [1187, 338] on link "view post on TikTok" at bounding box center [1175, 301] width 116 height 220
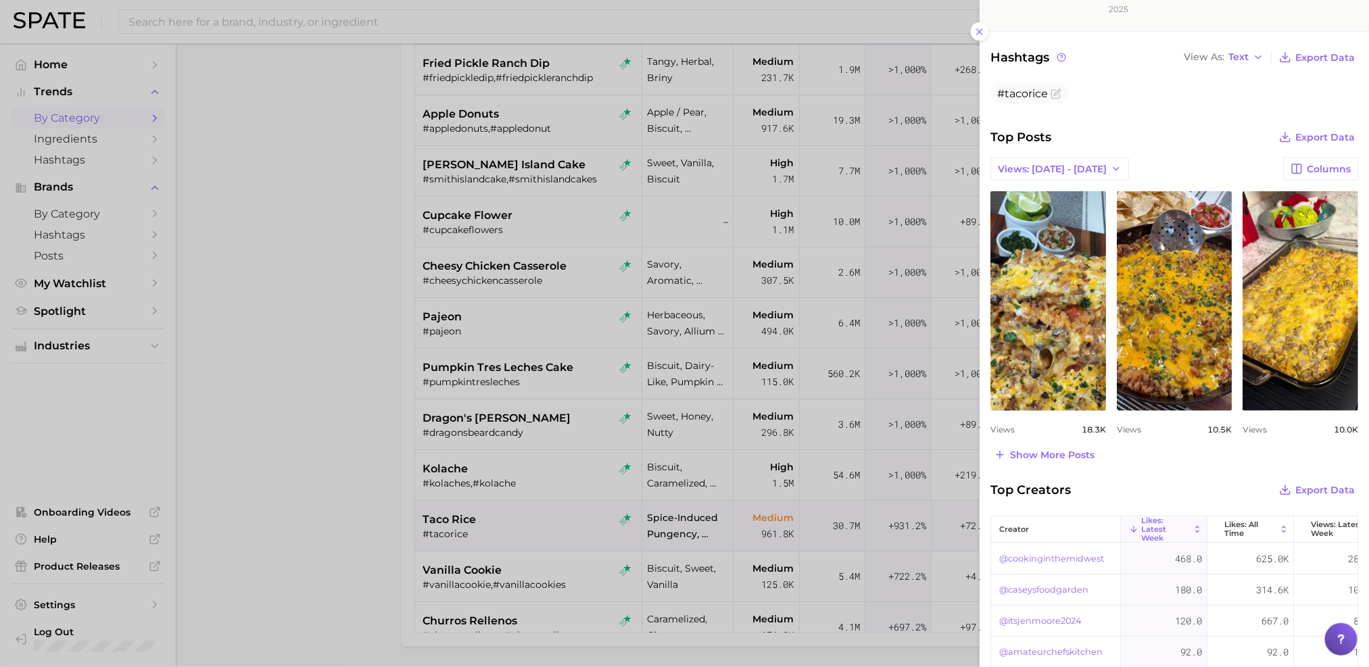
click at [1362, 333] on div "Top Posts Export Data Views: Sep 14 - 21 Columns view post on TikTok Views 18.3…" at bounding box center [1174, 296] width 389 height 337
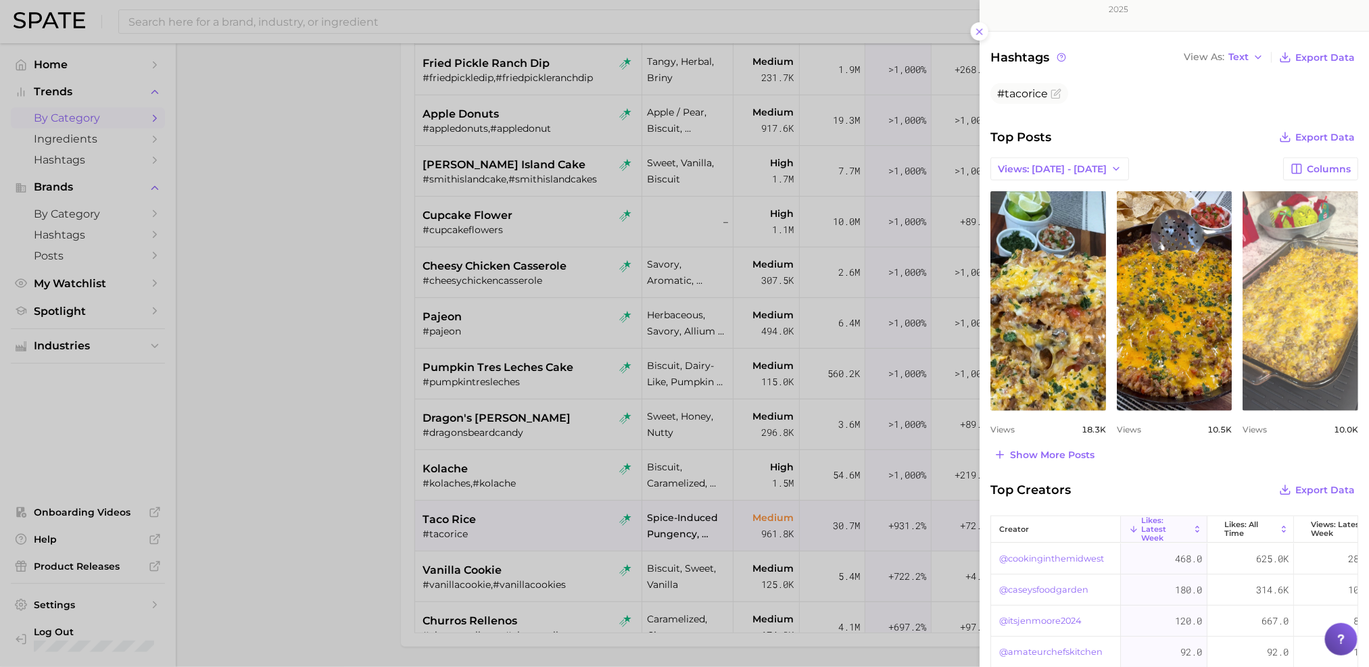
click at [1352, 340] on link "view post on TikTok" at bounding box center [1301, 301] width 116 height 220
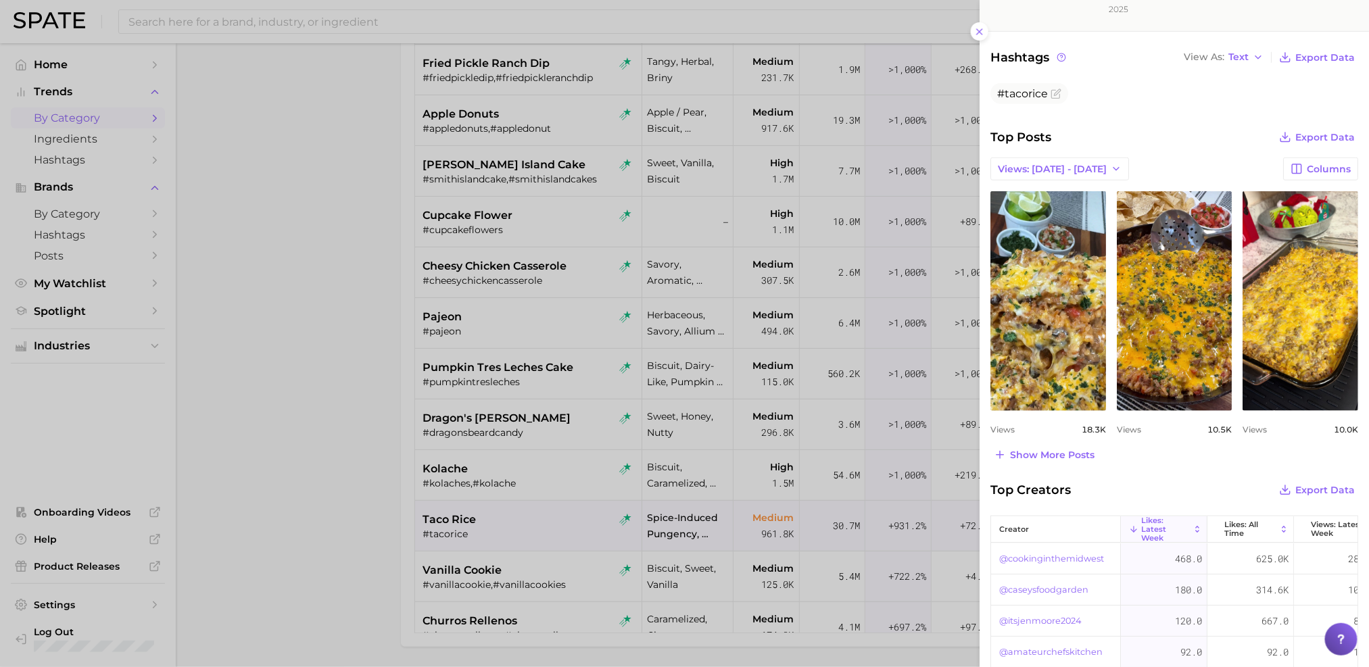
click at [375, 454] on div at bounding box center [684, 333] width 1369 height 667
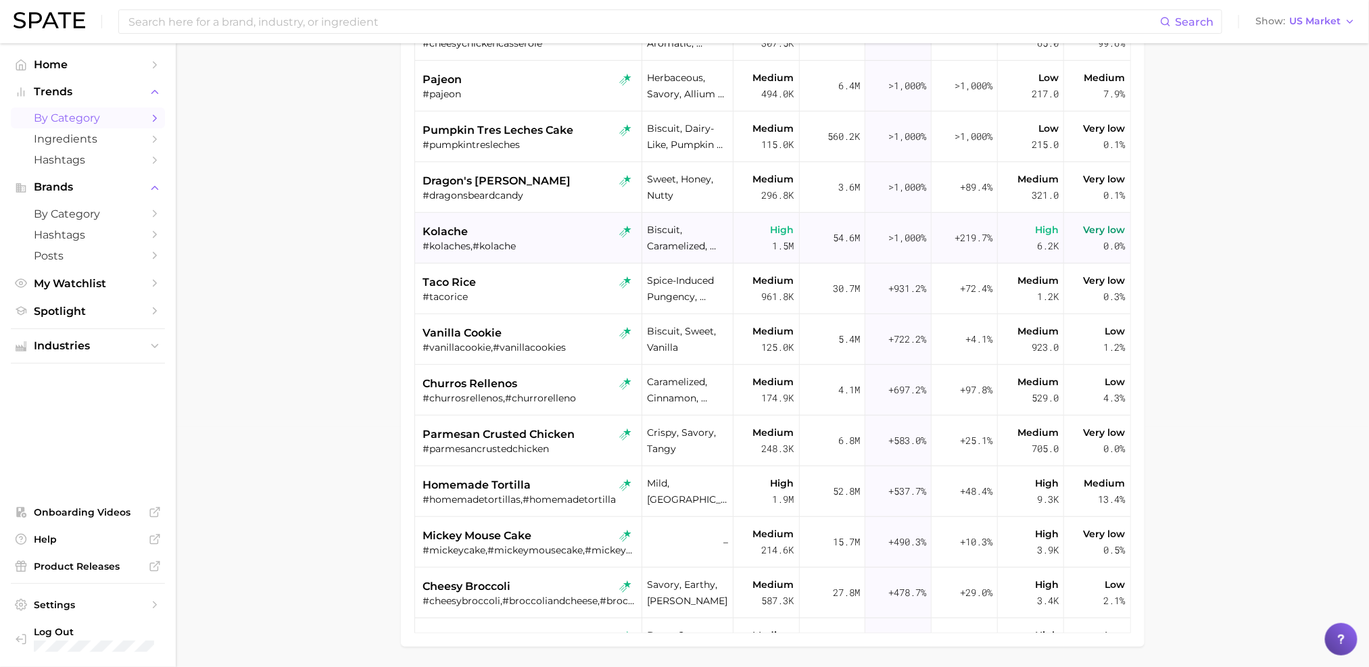
scroll to position [240, 0]
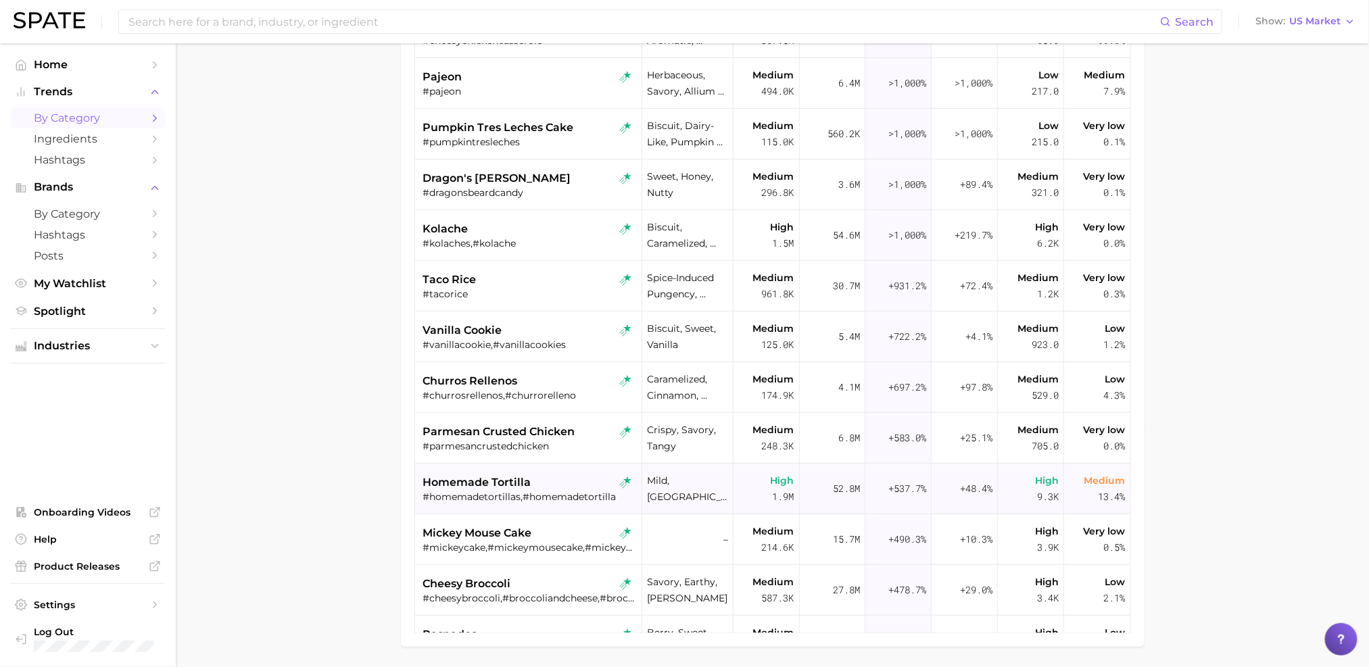
click at [562, 470] on div "homemade tortilla #homemadetortillas,#homemadetortilla" at bounding box center [530, 489] width 214 height 51
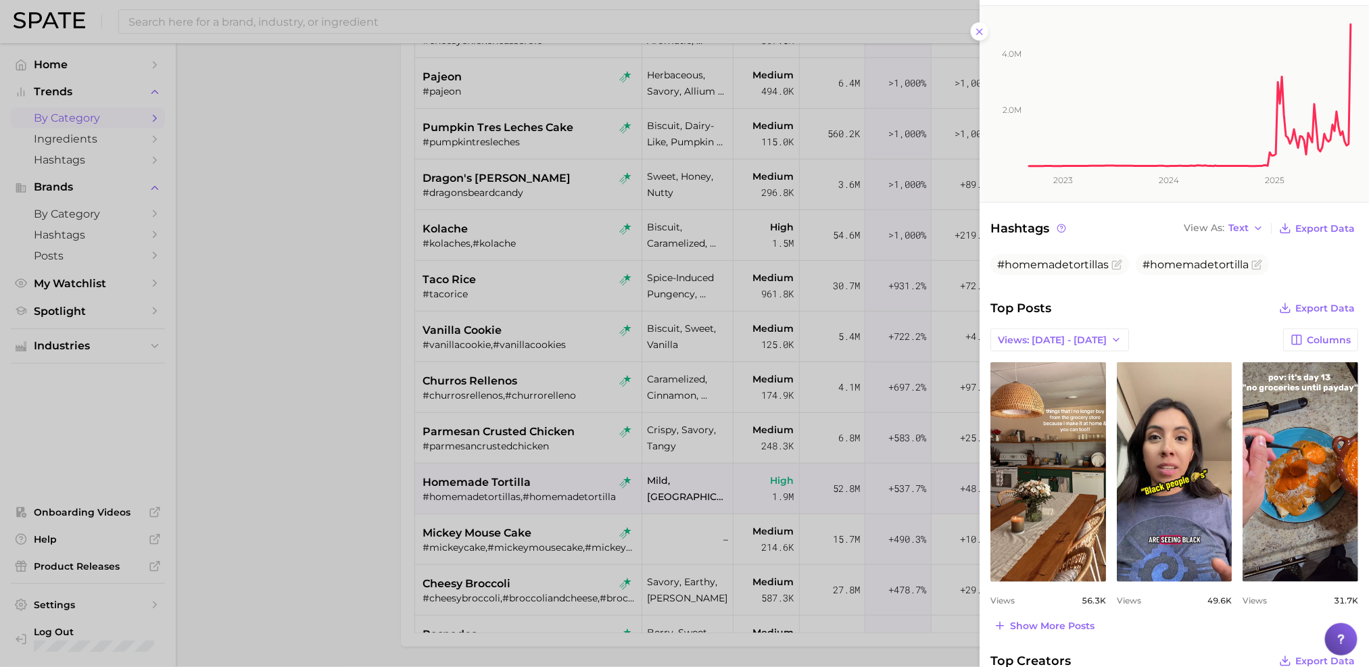
scroll to position [291, 0]
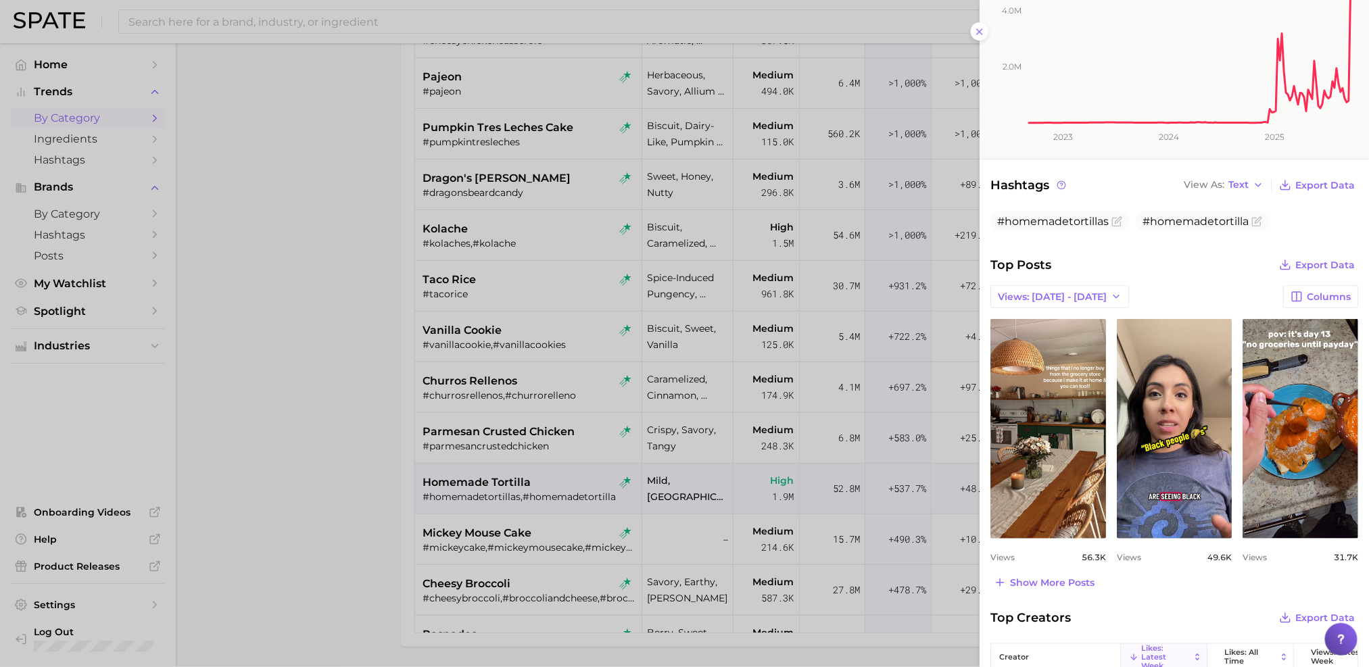
click at [499, 478] on div at bounding box center [684, 333] width 1369 height 667
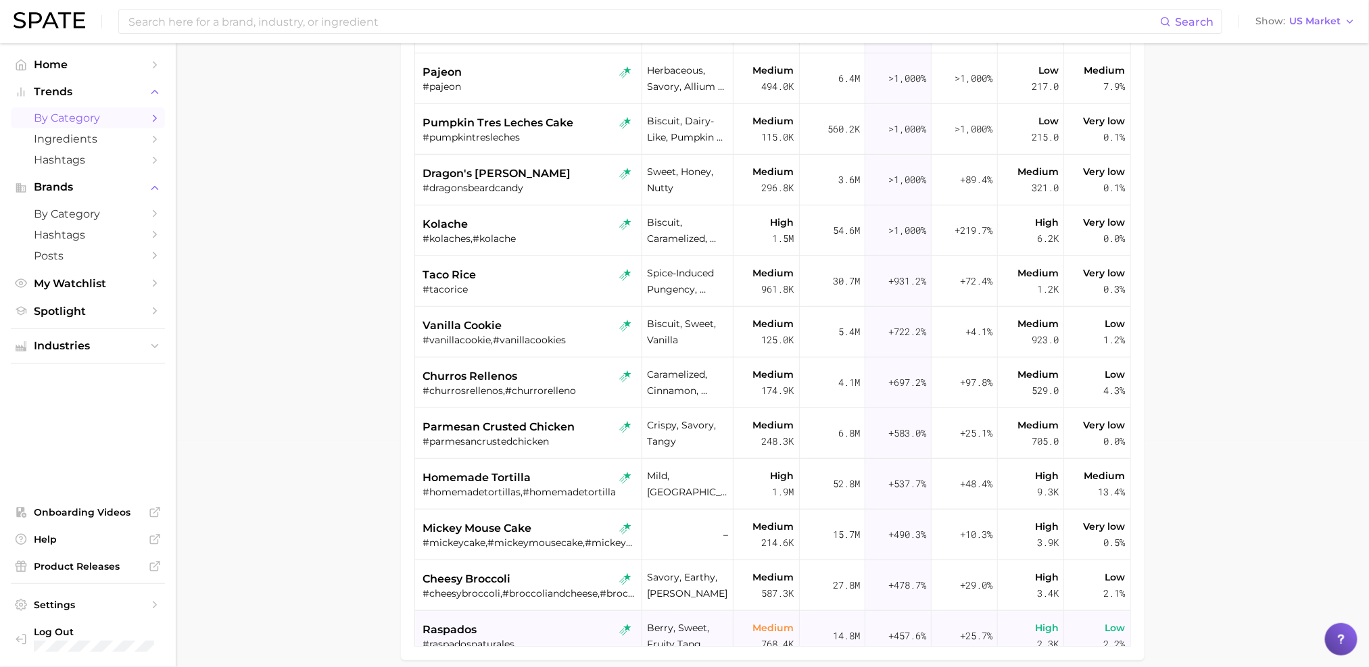
scroll to position [251, 0]
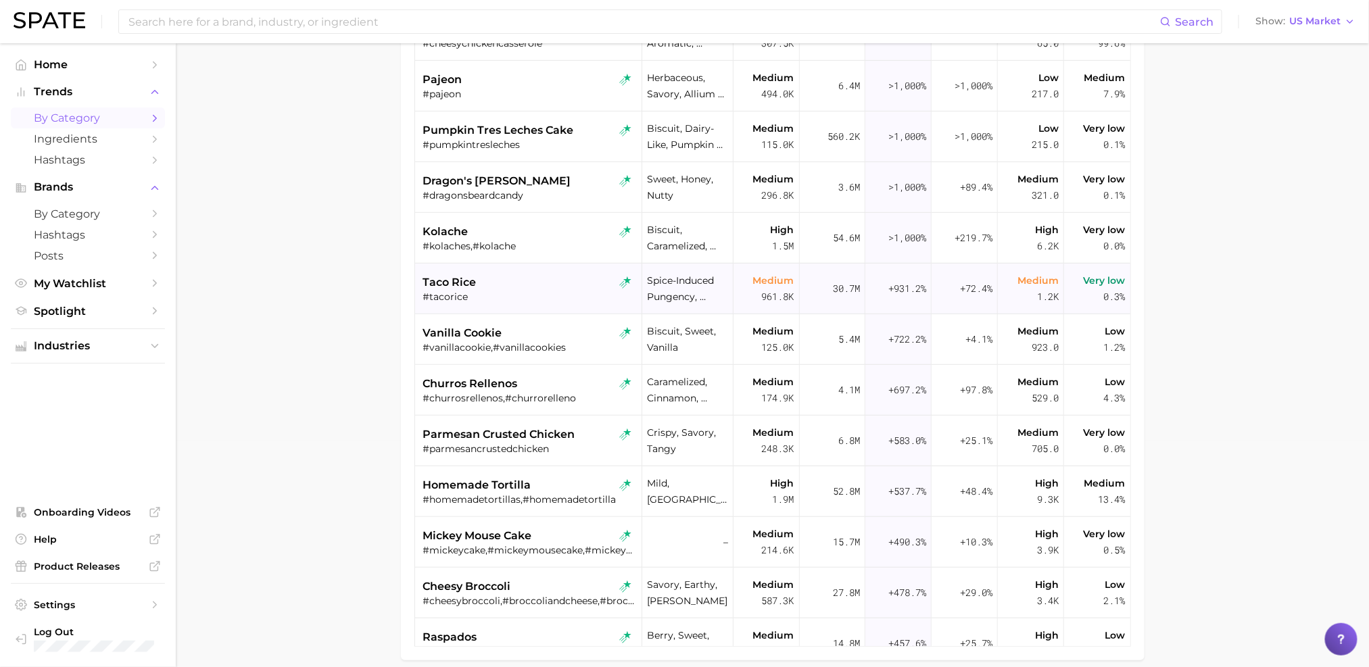
click at [534, 277] on div "taco rice" at bounding box center [530, 283] width 214 height 16
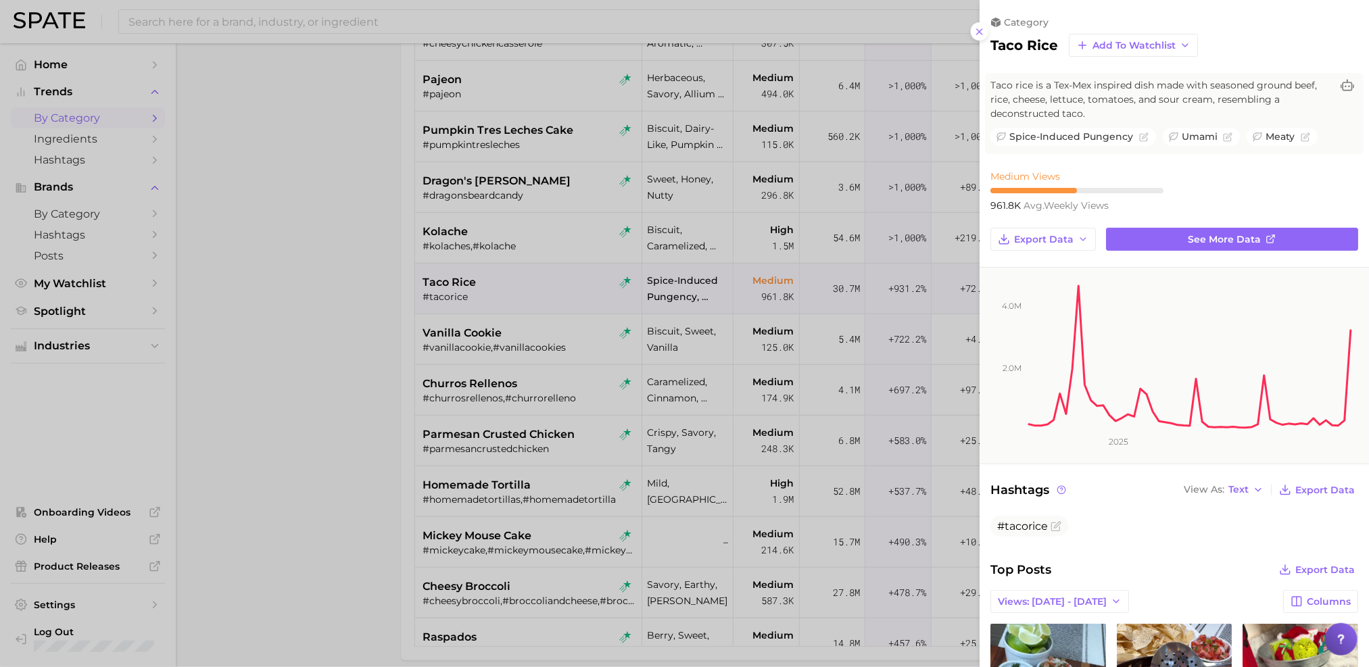
scroll to position [0, 0]
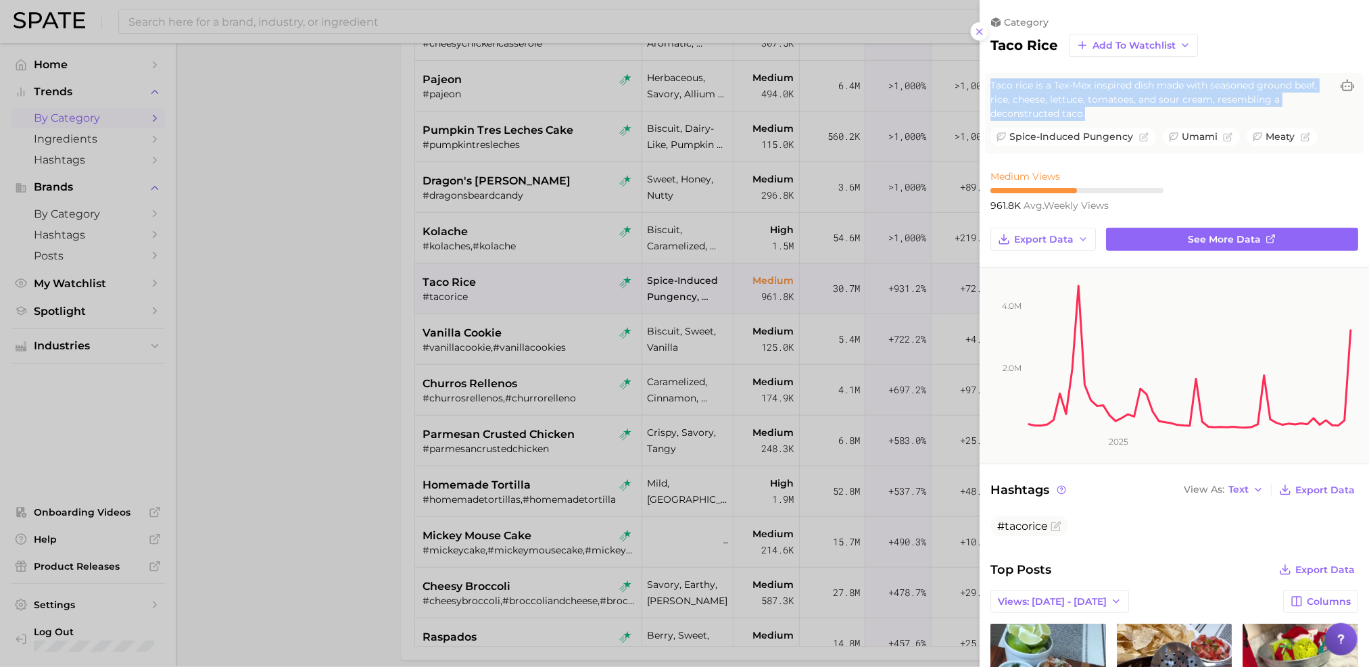
drag, startPoint x: 1095, startPoint y: 108, endPoint x: 991, endPoint y: 82, distance: 107.2
click at [991, 82] on span "Taco rice is a Tex-Mex inspired dish made with seasoned ground beef, rice, chee…" at bounding box center [1161, 99] width 341 height 43
copy span "Taco rice is a Tex-Mex inspired dish made with seasoned ground beef, rice, chee…"
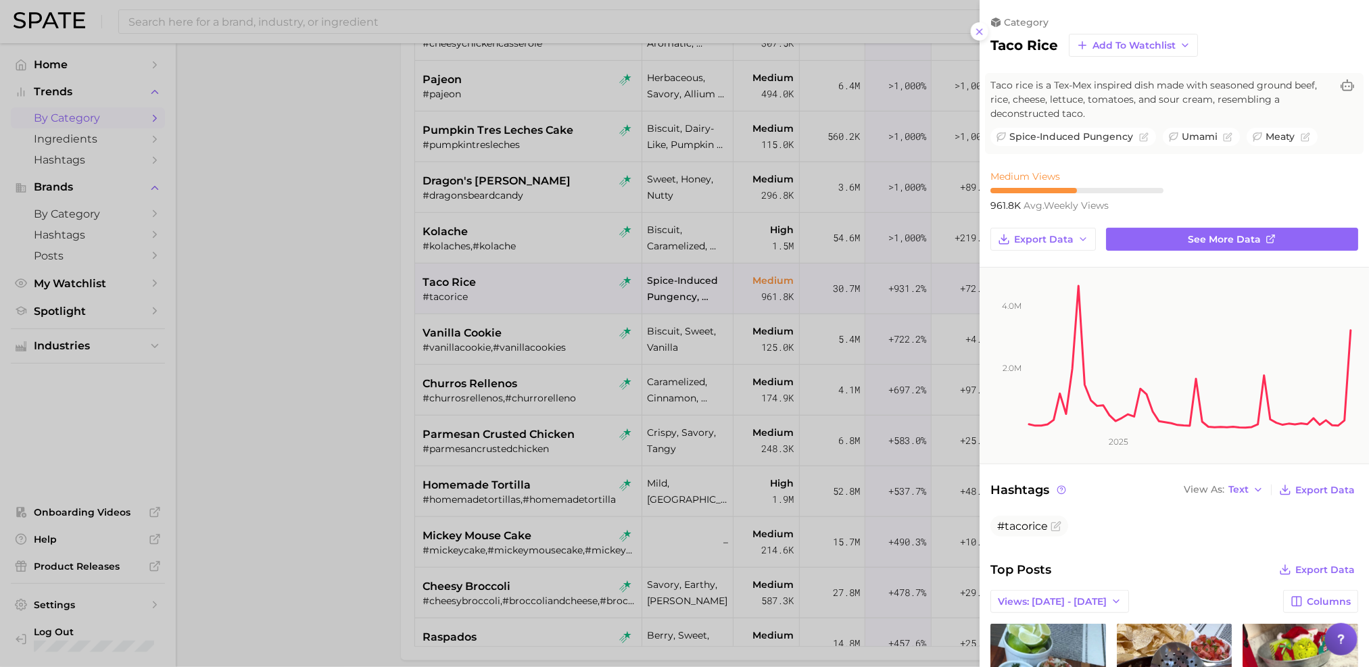
click at [357, 316] on div at bounding box center [684, 333] width 1369 height 667
